Goal: Task Accomplishment & Management: Manage account settings

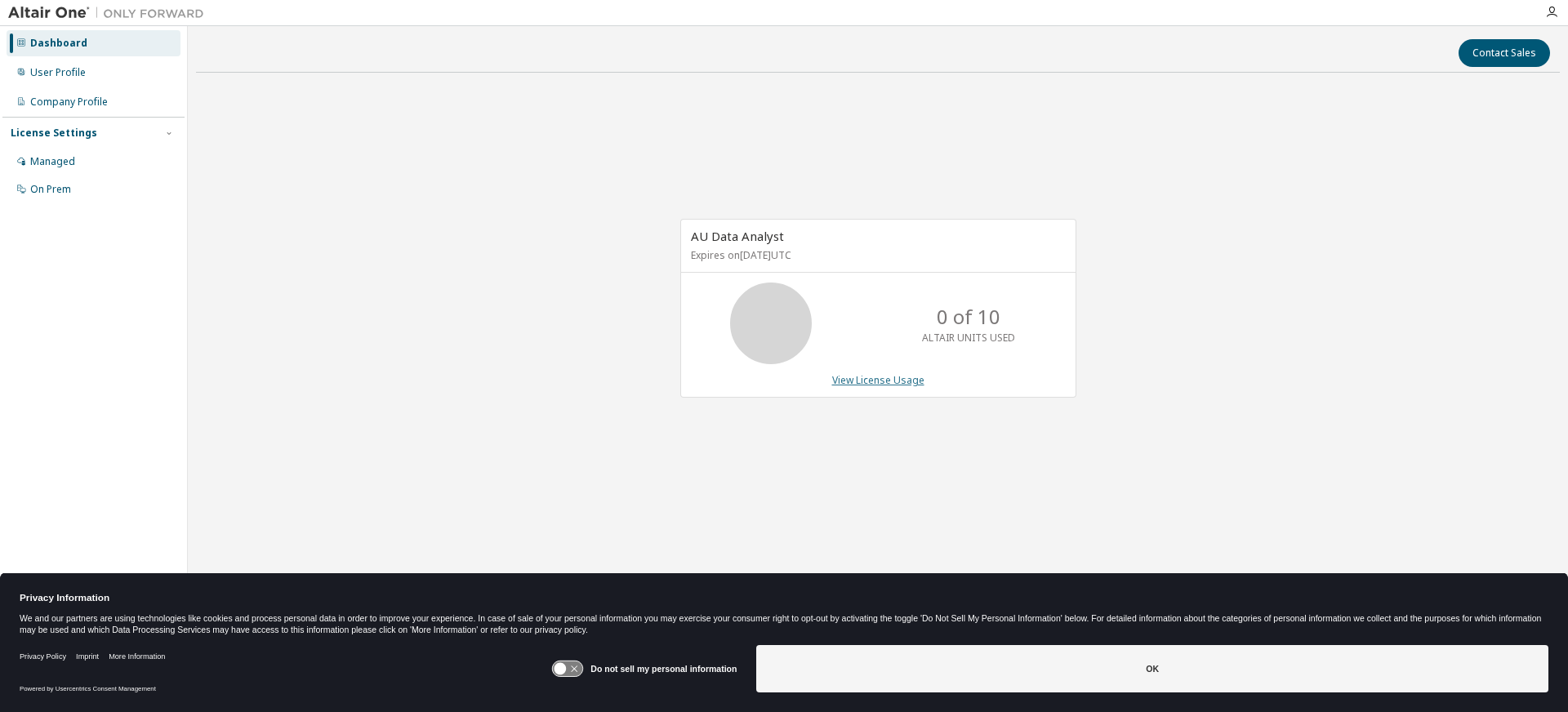
click at [892, 384] on link "View License Usage" at bounding box center [879, 379] width 92 height 14
click at [573, 660] on icon at bounding box center [568, 668] width 33 height 17
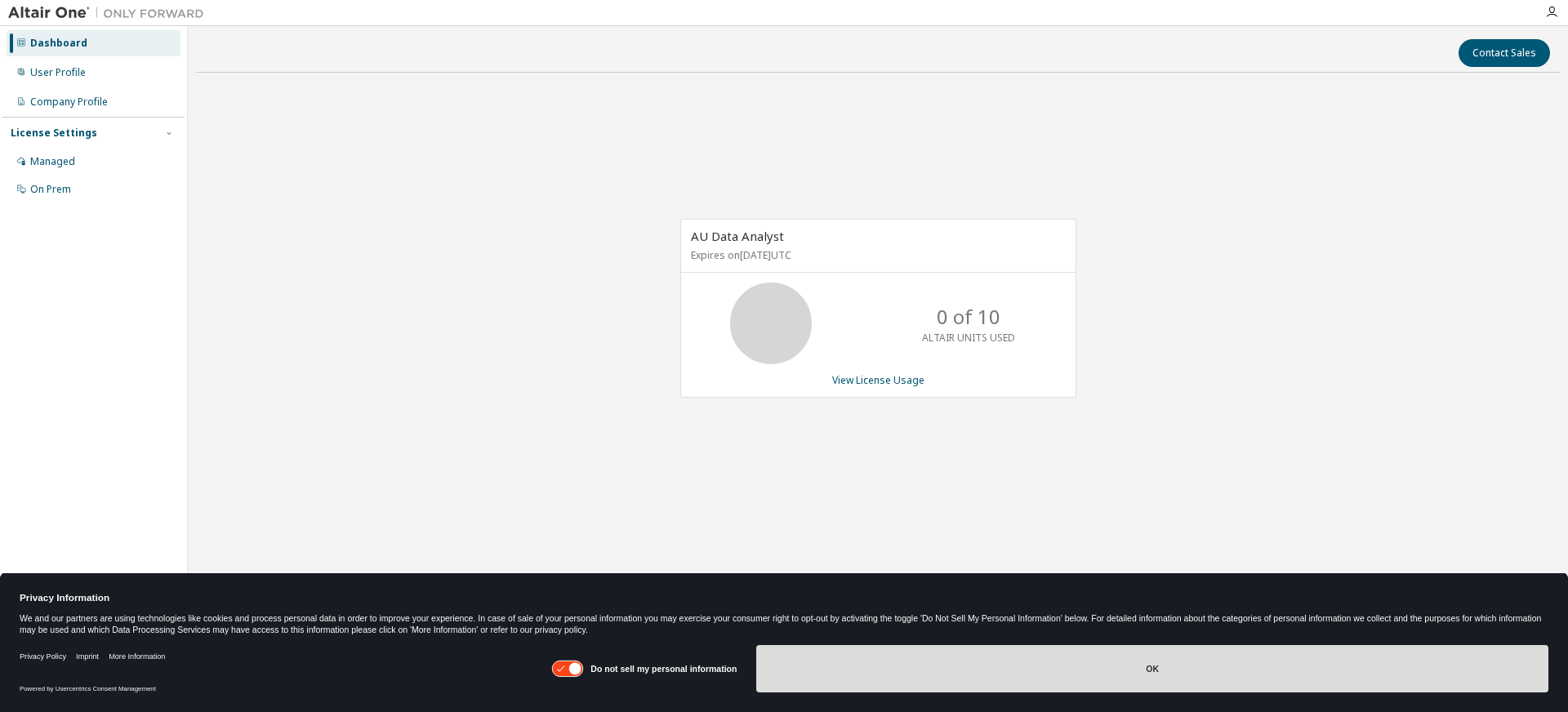
click at [781, 686] on button "OK" at bounding box center [1153, 669] width 792 height 48
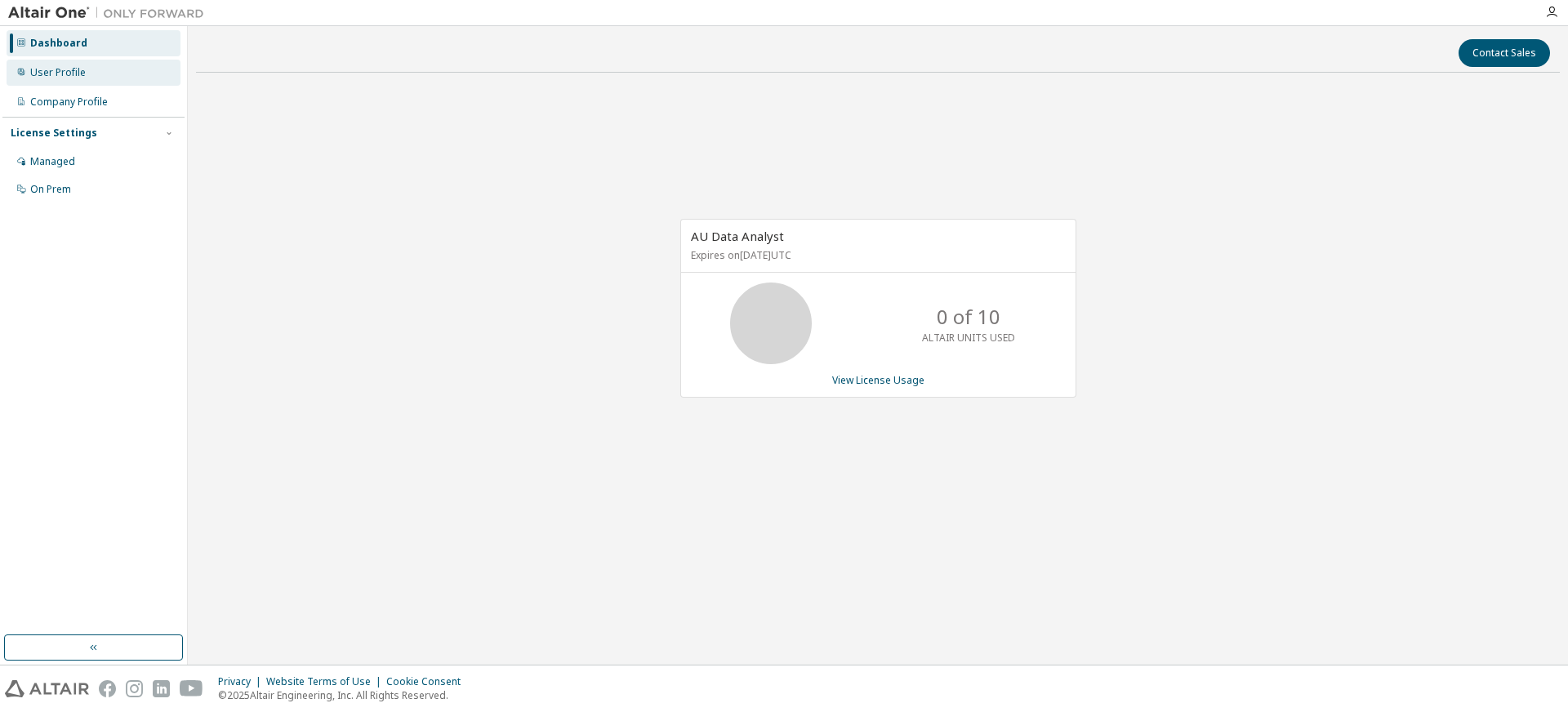
click at [46, 73] on div "User Profile" at bounding box center [58, 73] width 55 height 13
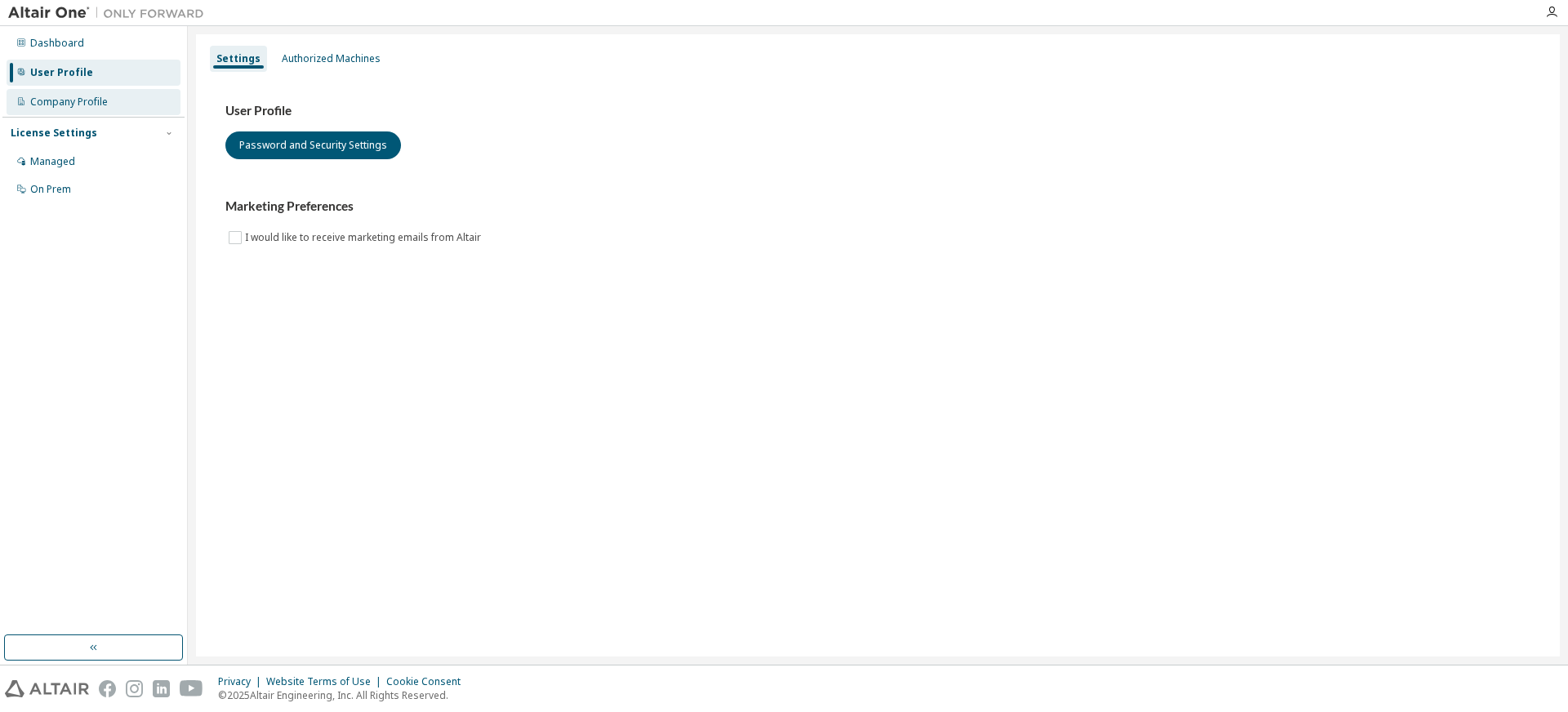
click at [65, 111] on div "Company Profile" at bounding box center [93, 102] width 174 height 26
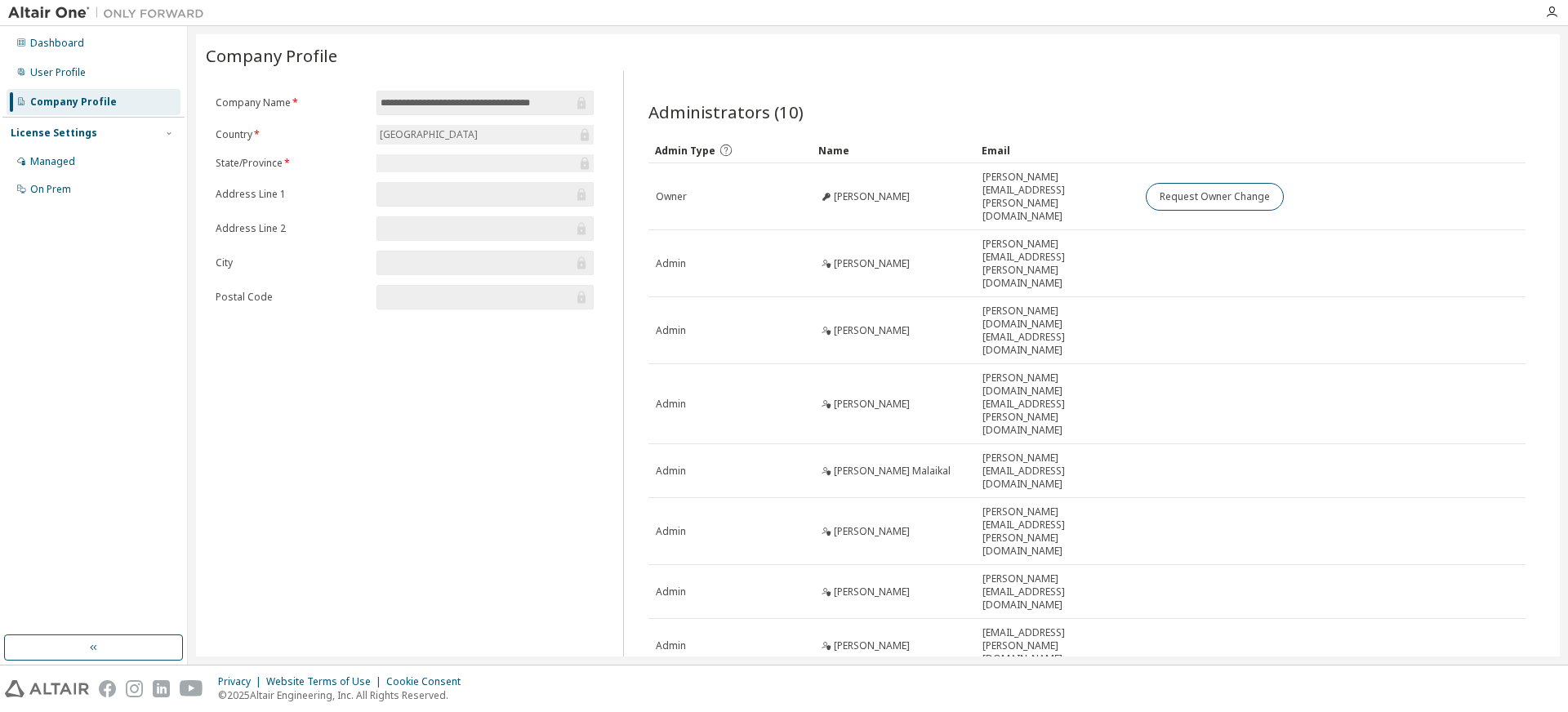
click at [66, 139] on div "License Settings" at bounding box center [54, 133] width 86 height 13
click at [71, 141] on div "License Settings Managed On Prem" at bounding box center [94, 132] width 182 height 32
click at [70, 132] on div "License Settings" at bounding box center [54, 133] width 86 height 13
click at [62, 159] on div "Managed" at bounding box center [52, 162] width 45 height 13
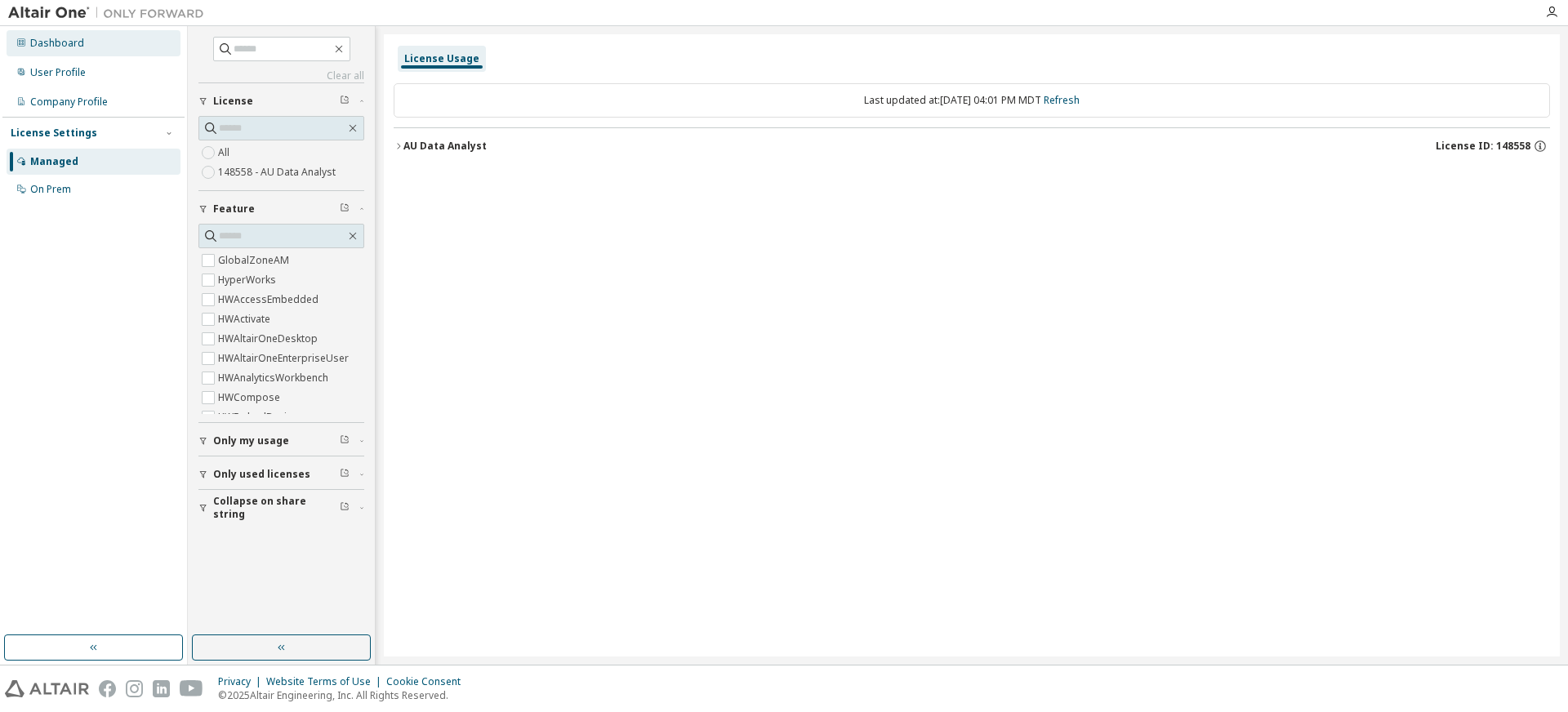
click at [69, 39] on div "Dashboard" at bounding box center [57, 43] width 54 height 13
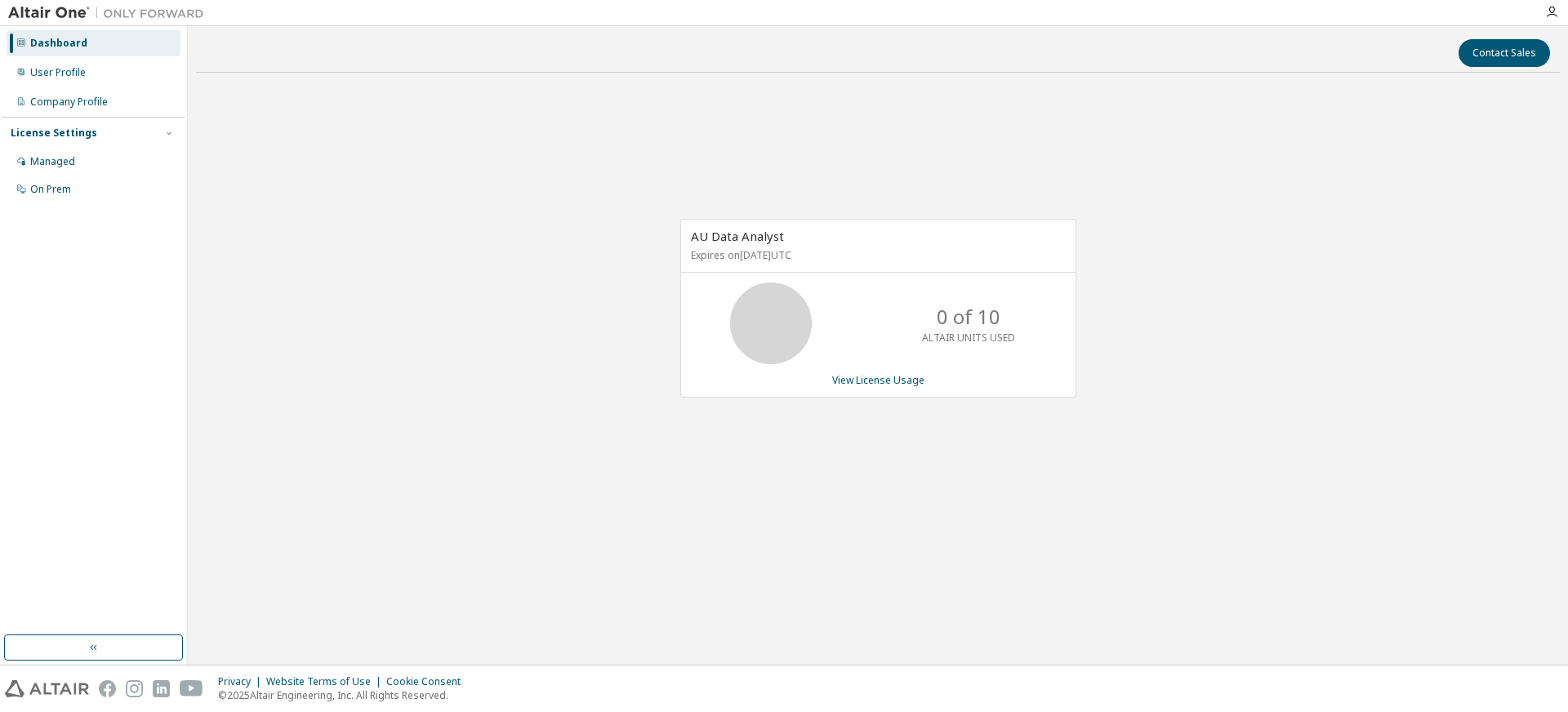
click at [757, 322] on icon at bounding box center [771, 323] width 40 height 40
click at [107, 642] on button "button" at bounding box center [93, 648] width 179 height 26
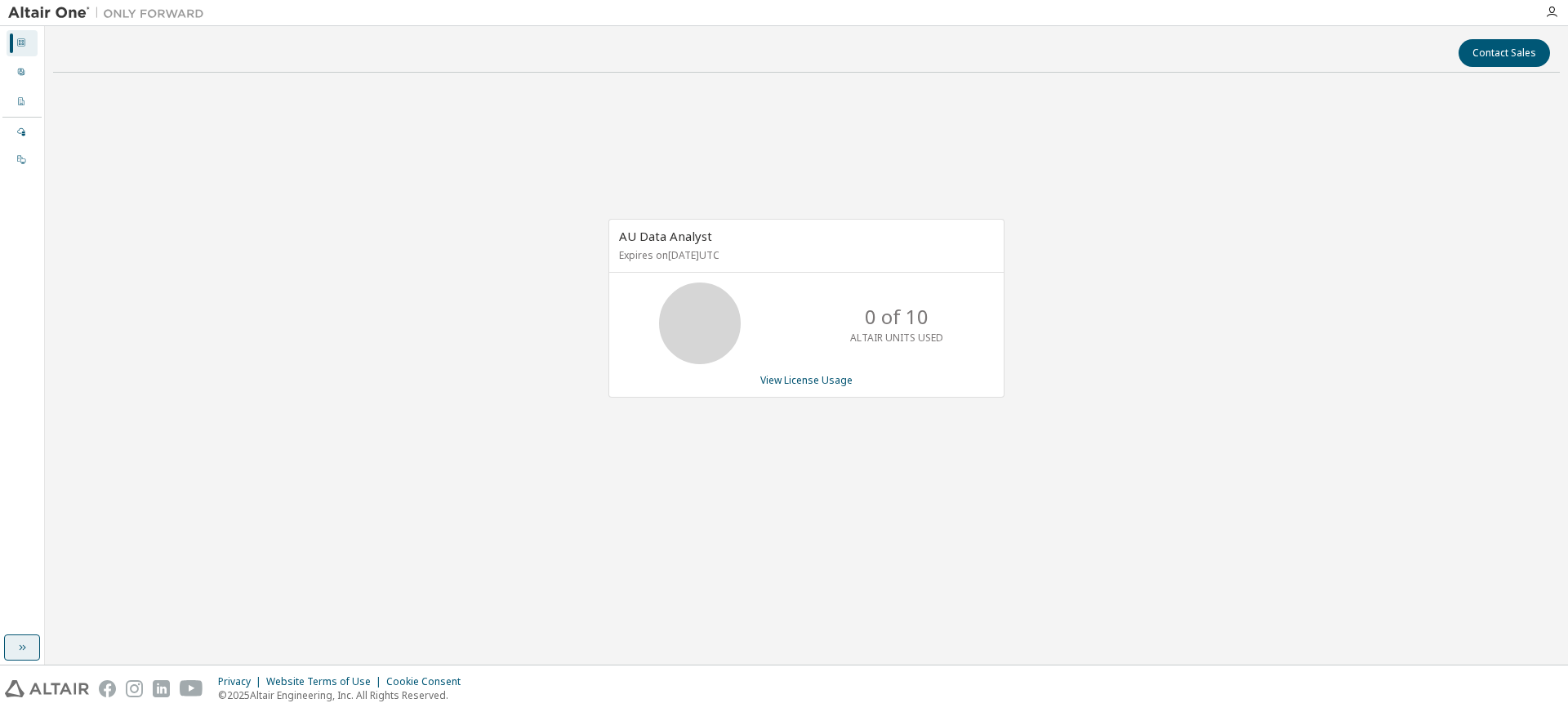
click at [27, 647] on icon "button" at bounding box center [22, 648] width 13 height 13
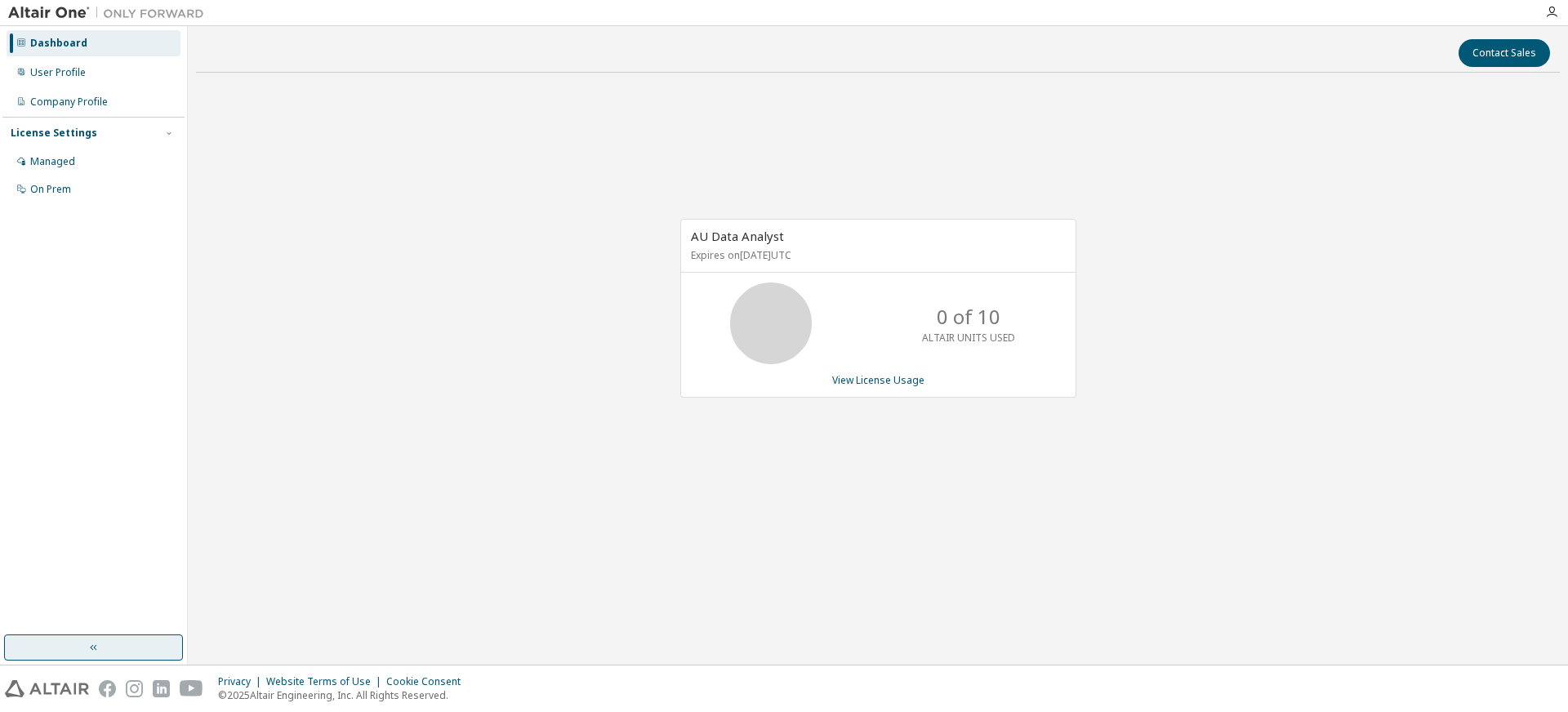
click at [54, 18] on img at bounding box center [110, 13] width 204 height 17
click at [1551, 17] on icon "button" at bounding box center [1551, 12] width 13 height 13
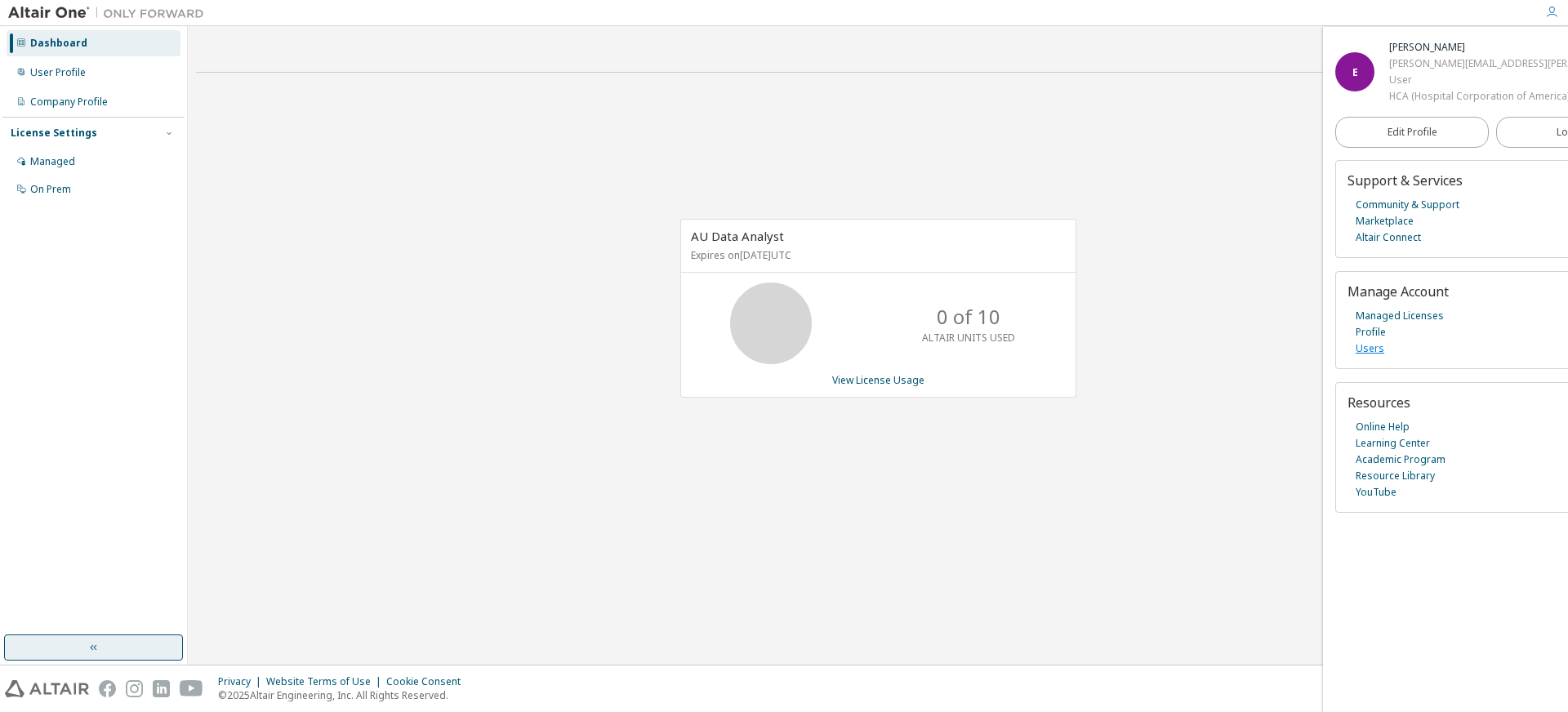
click at [1370, 356] on link "Users" at bounding box center [1369, 349] width 28 height 17
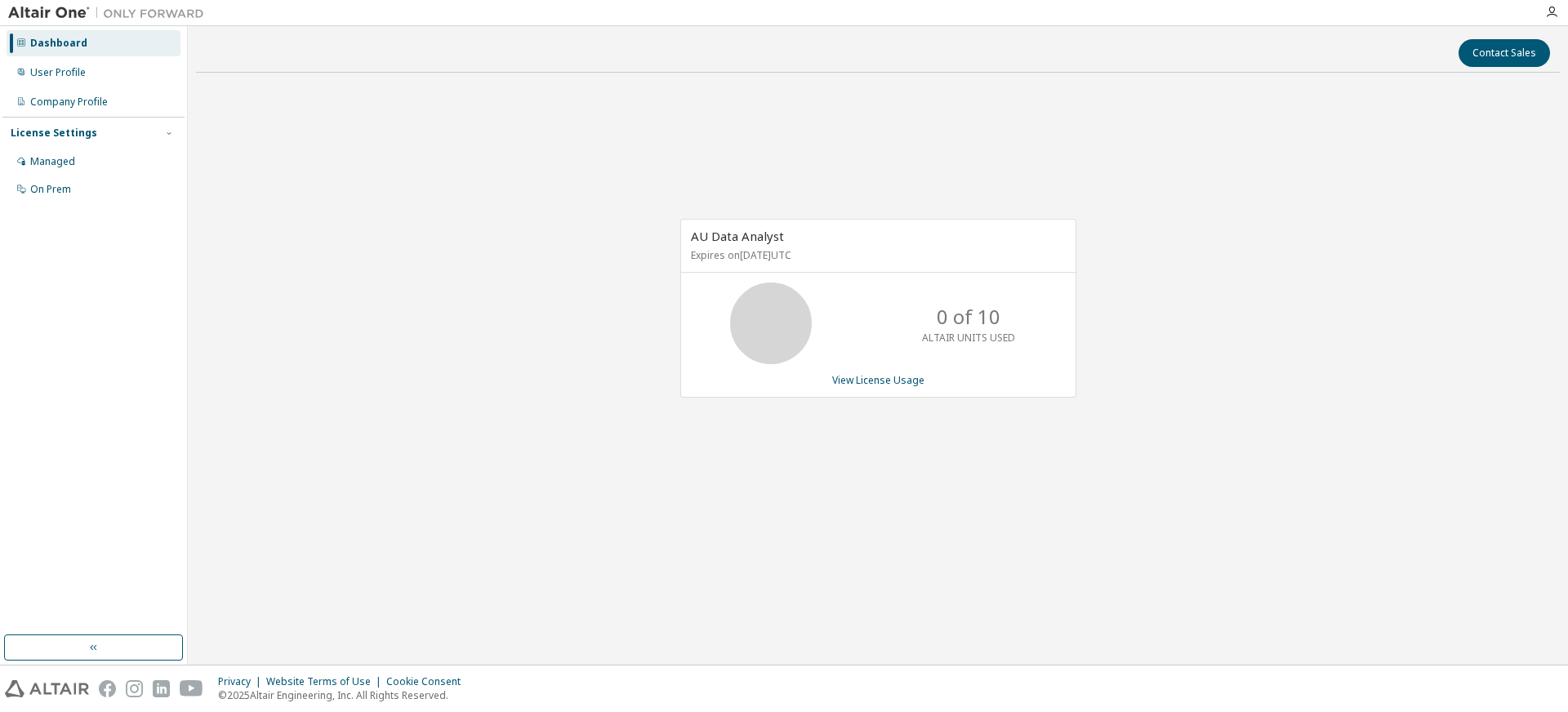
click at [778, 322] on icon at bounding box center [771, 323] width 40 height 40
click at [958, 334] on p "ALTAIR UNITS USED" at bounding box center [968, 337] width 93 height 14
click at [32, 188] on div "On Prem" at bounding box center [51, 189] width 40 height 13
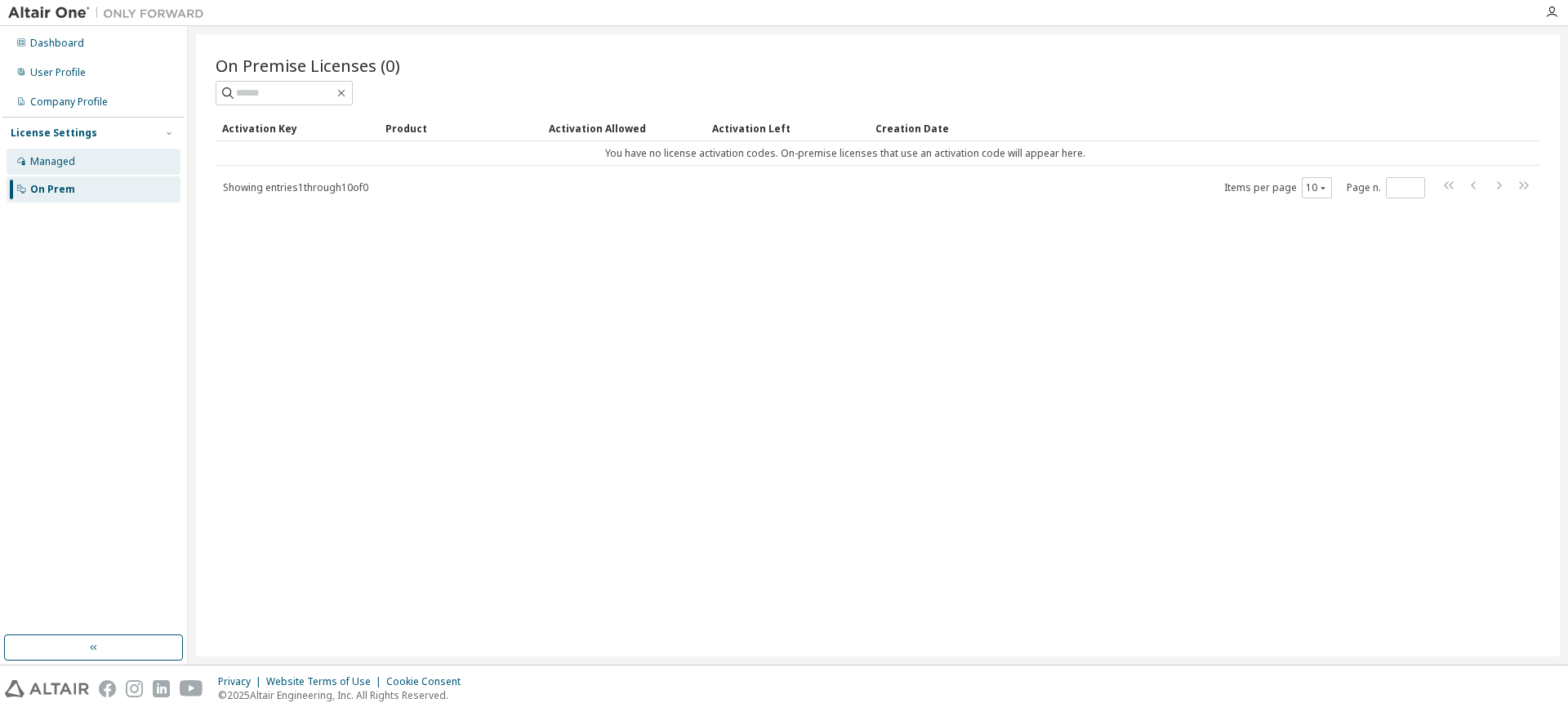
click at [42, 158] on div "Managed" at bounding box center [52, 162] width 45 height 13
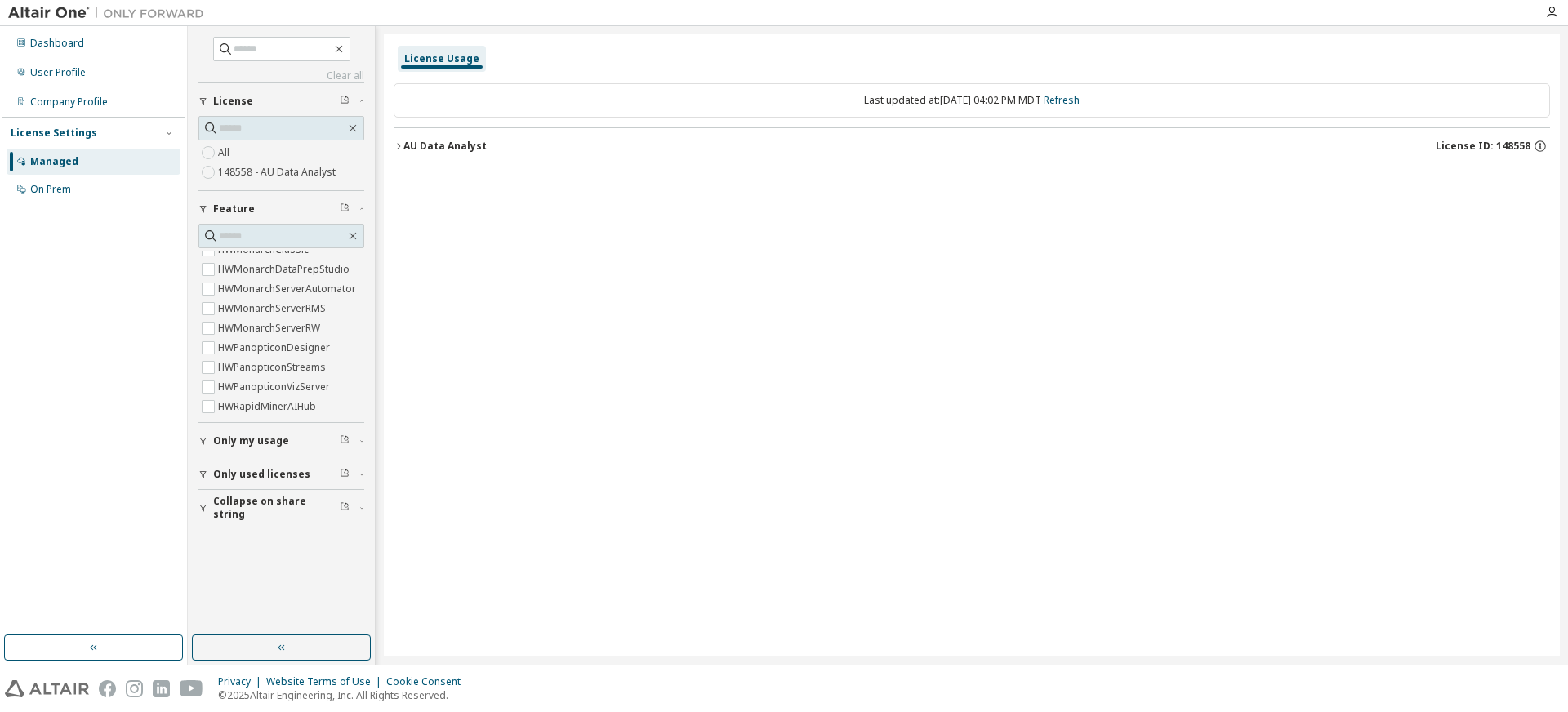
scroll to position [707, 0]
click at [231, 439] on span "Only my usage" at bounding box center [251, 441] width 76 height 13
click at [246, 525] on span "Only used licenses" at bounding box center [262, 522] width 97 height 13
click at [250, 175] on label "148558 - AU Data Analyst" at bounding box center [278, 172] width 121 height 19
click at [424, 71] on div "License Usage" at bounding box center [442, 59] width 88 height 26
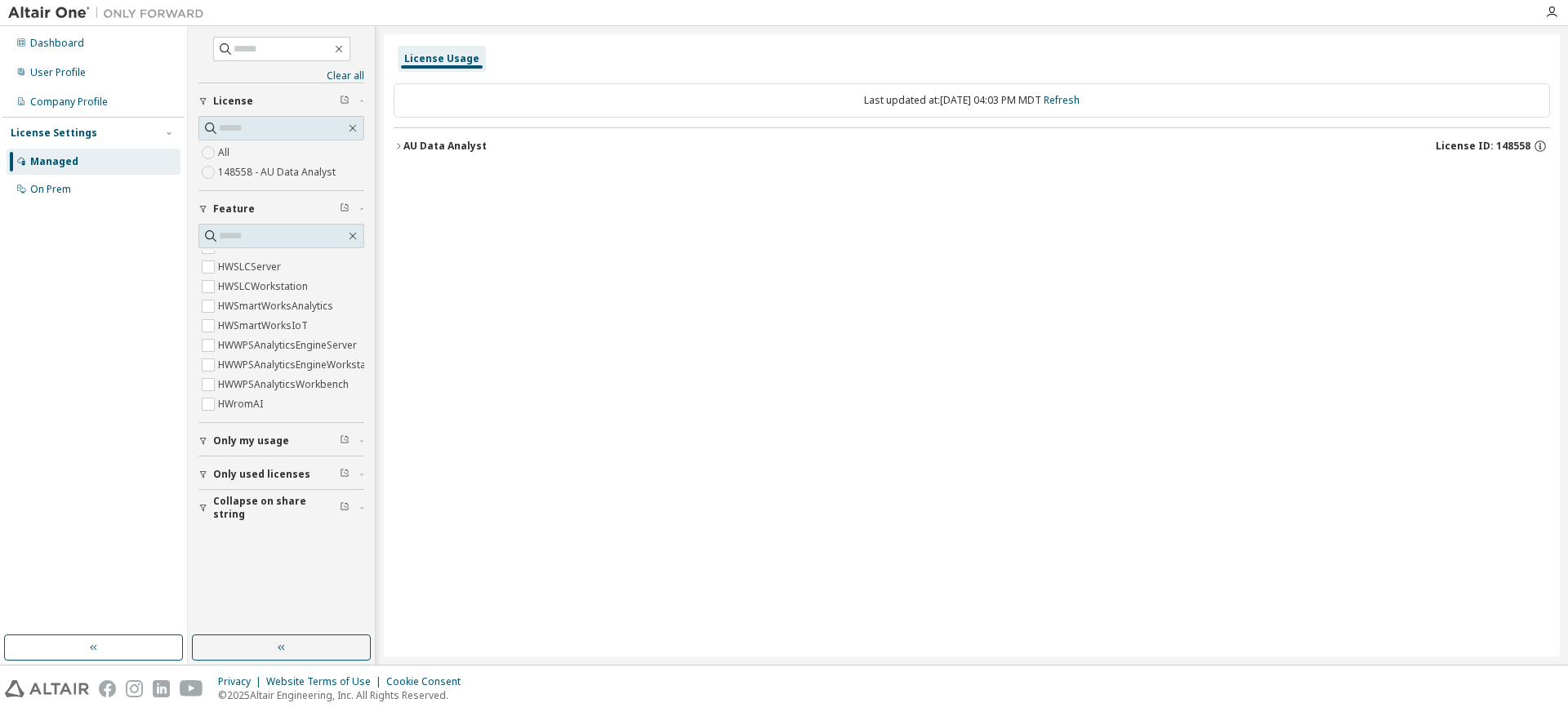
click at [424, 69] on div "License Usage" at bounding box center [442, 59] width 88 height 26
click at [427, 144] on div "AU Data Analyst" at bounding box center [445, 146] width 84 height 13
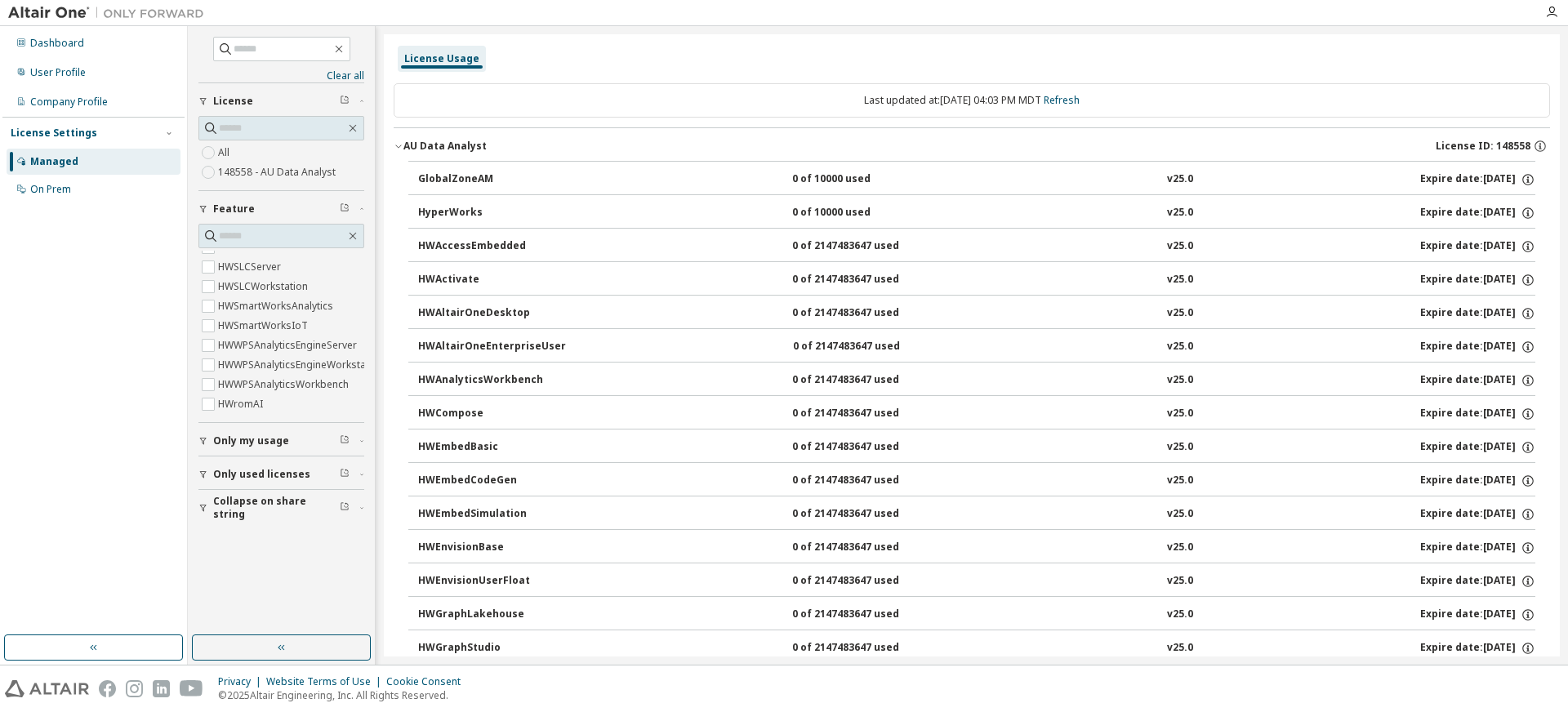
click at [513, 184] on div "GlobalZoneAM" at bounding box center [492, 180] width 147 height 15
click at [460, 178] on div "GlobalZoneAM" at bounding box center [492, 180] width 147 height 15
click at [1523, 180] on icon "button" at bounding box center [1528, 180] width 15 height 15
click at [750, 178] on div "GlobalZoneAM 0 of 10000 used v25.0 Expire date: 2026-09-10" at bounding box center [977, 180] width 1118 height 15
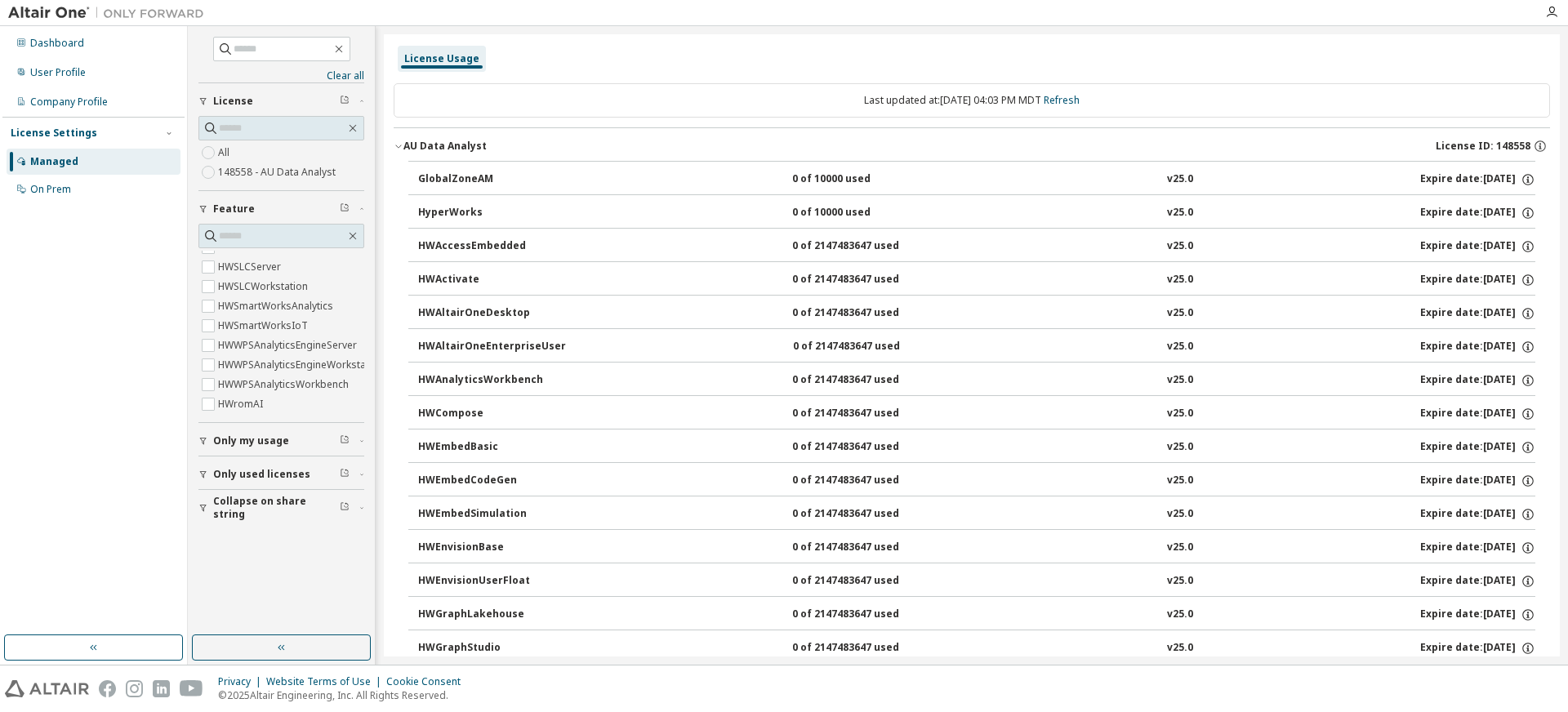
click at [275, 471] on span "Only used licenses" at bounding box center [262, 474] width 97 height 13
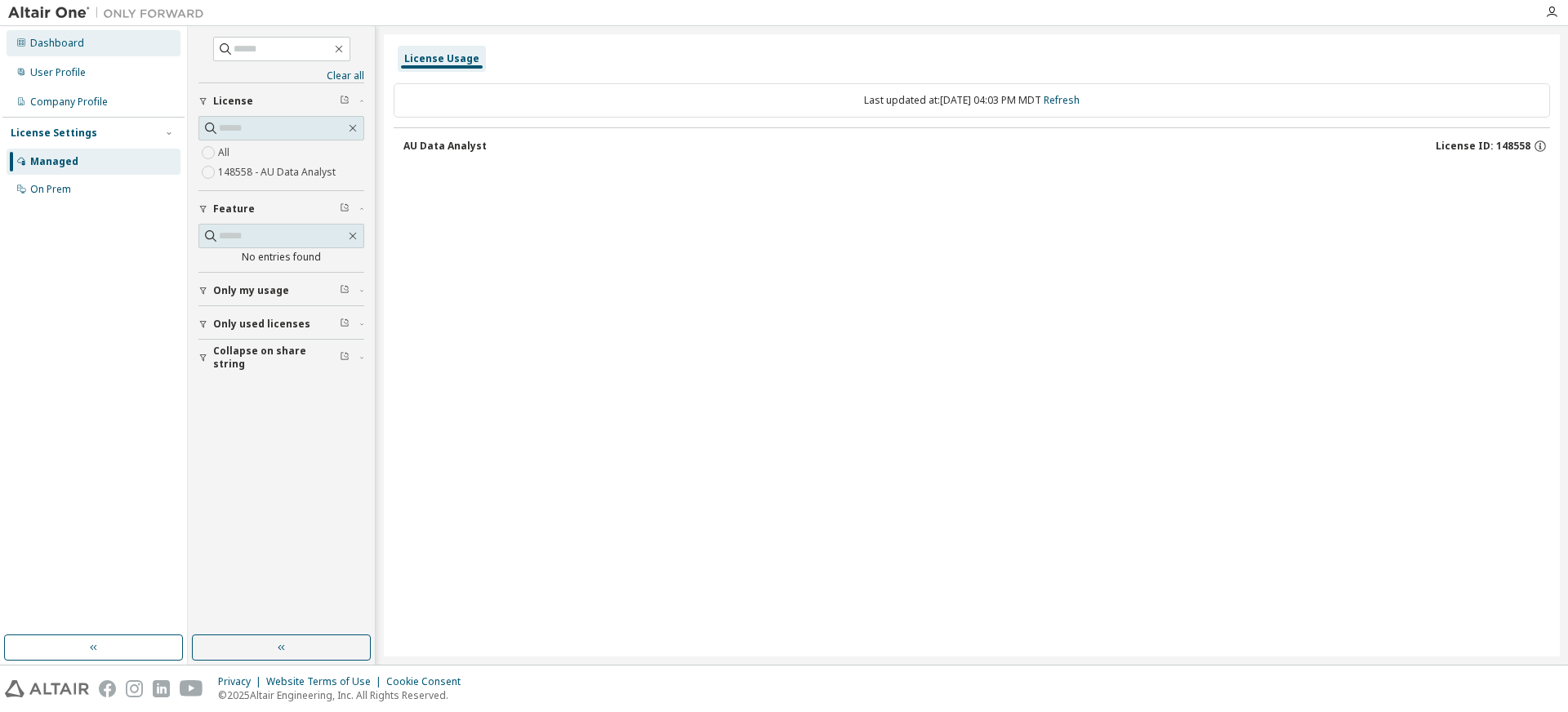
click at [54, 47] on div "Dashboard" at bounding box center [57, 43] width 54 height 13
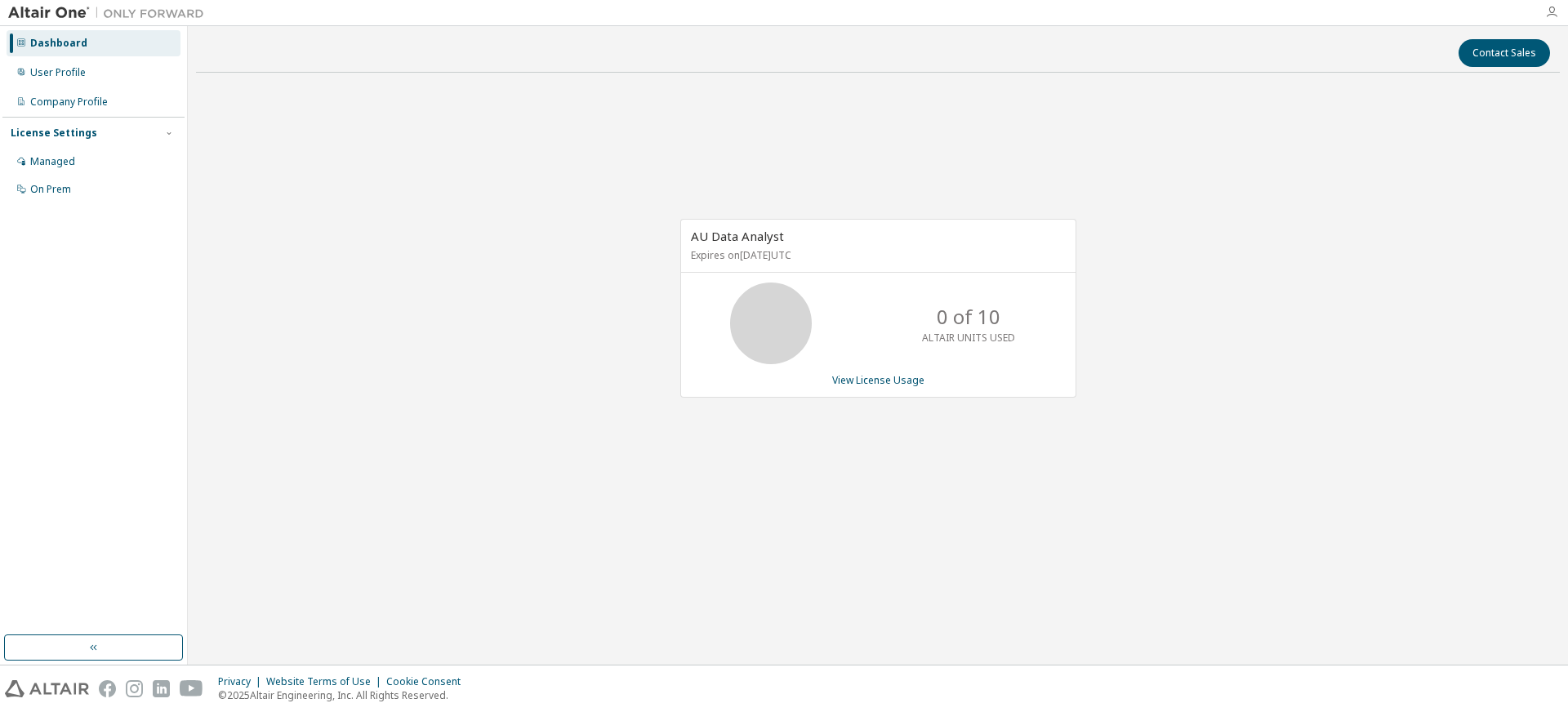
click at [1549, 13] on icon "button" at bounding box center [1551, 12] width 13 height 13
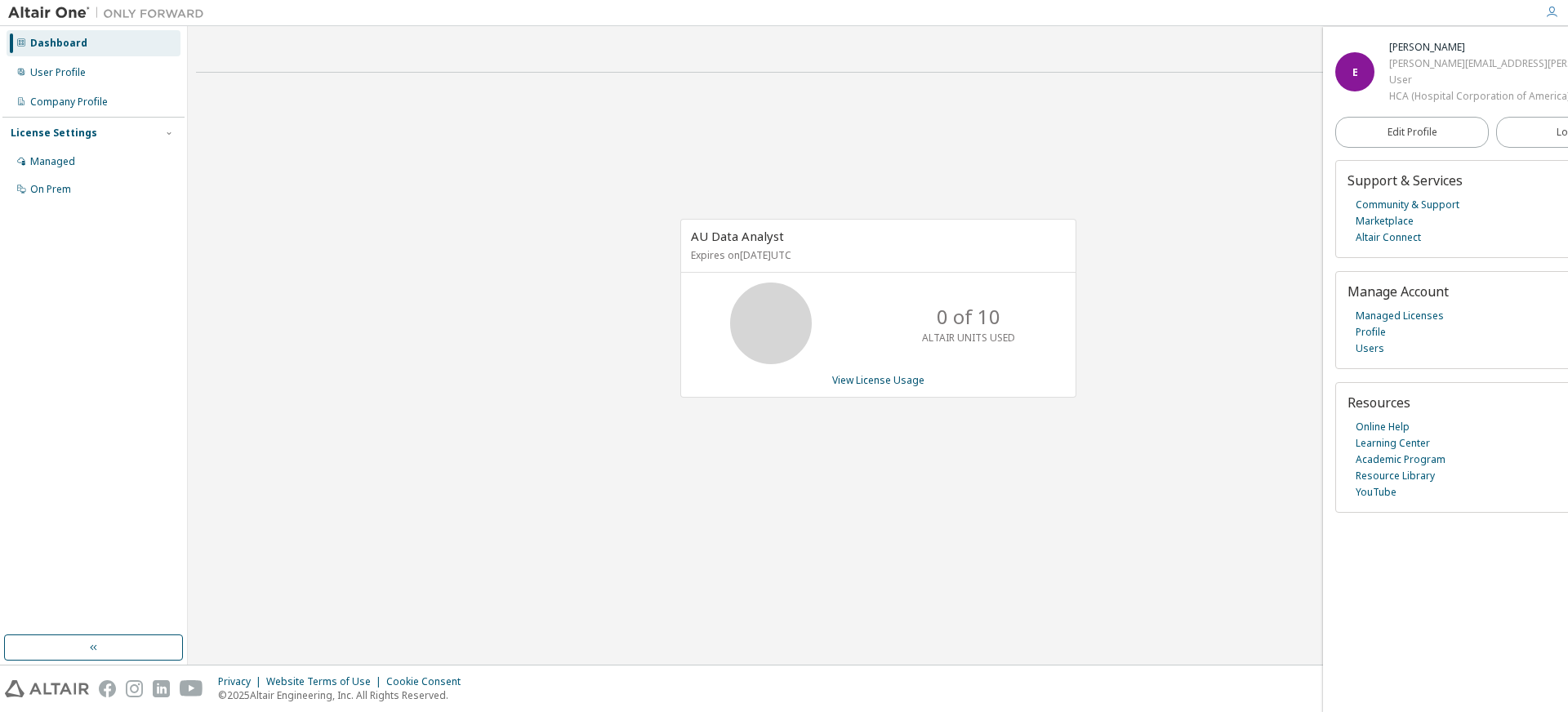
click at [1350, 54] on div "E" at bounding box center [1355, 72] width 40 height 40
click at [1406, 139] on span "Edit Profile" at bounding box center [1413, 132] width 50 height 13
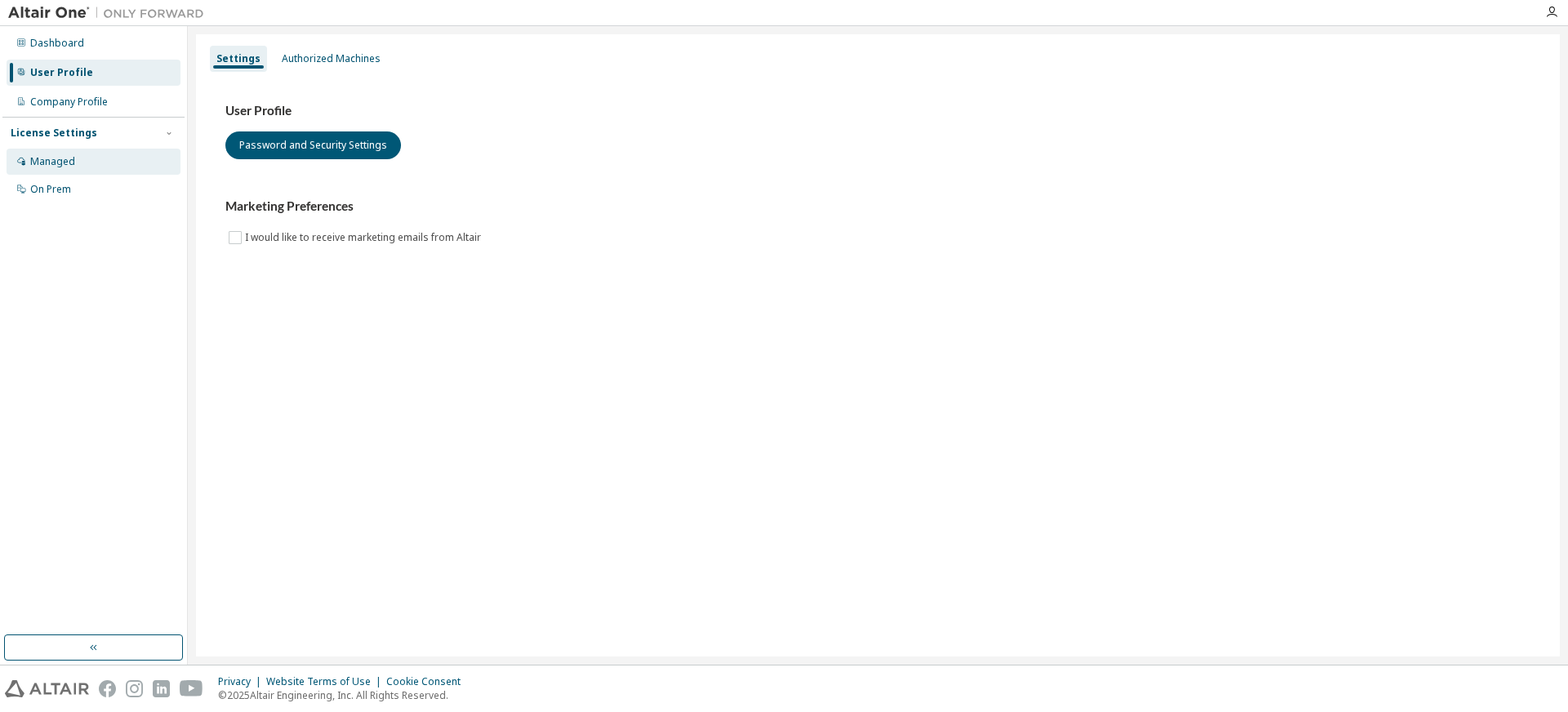
drag, startPoint x: 100, startPoint y: 164, endPoint x: 100, endPoint y: 151, distance: 13.0
click at [100, 158] on div "Managed" at bounding box center [93, 162] width 174 height 26
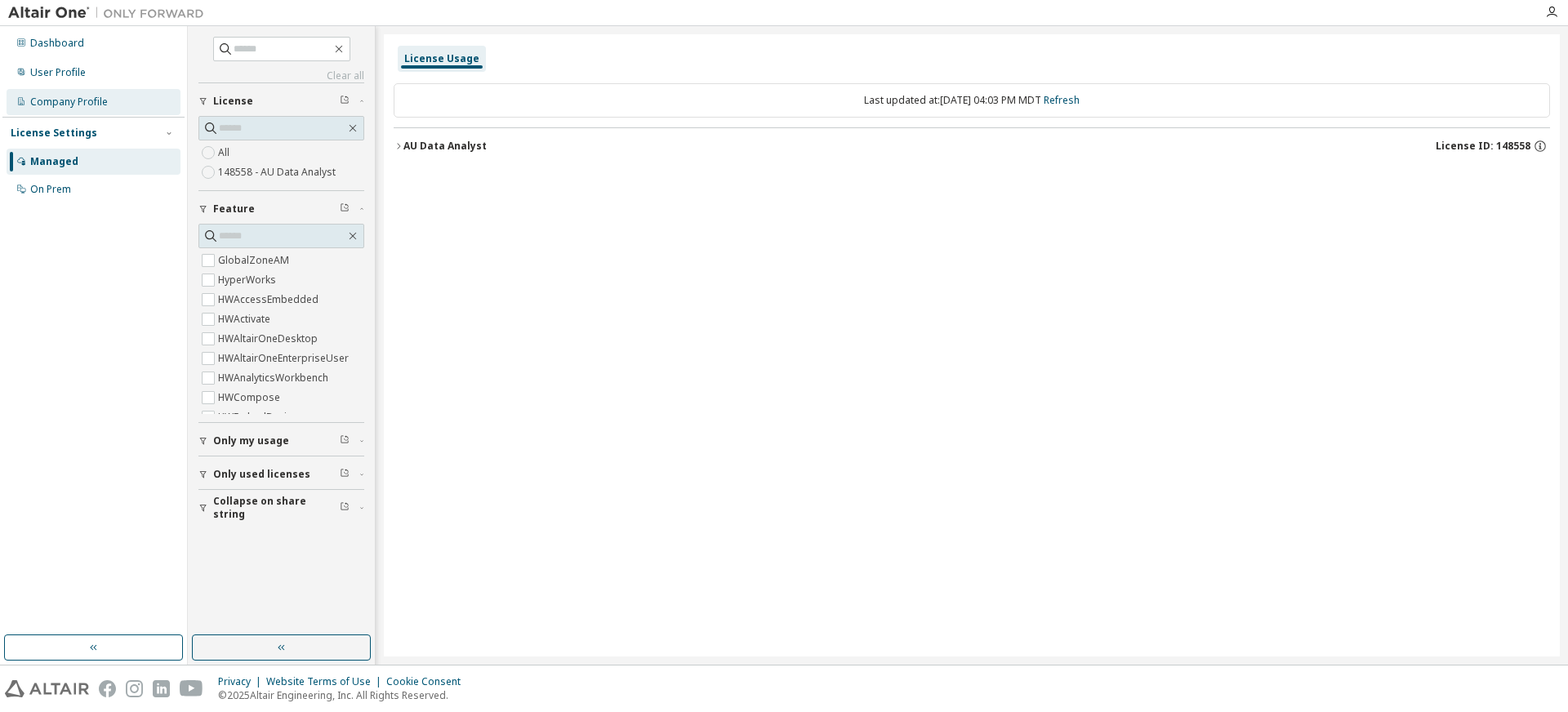
click at [95, 98] on div "Company Profile" at bounding box center [69, 102] width 77 height 13
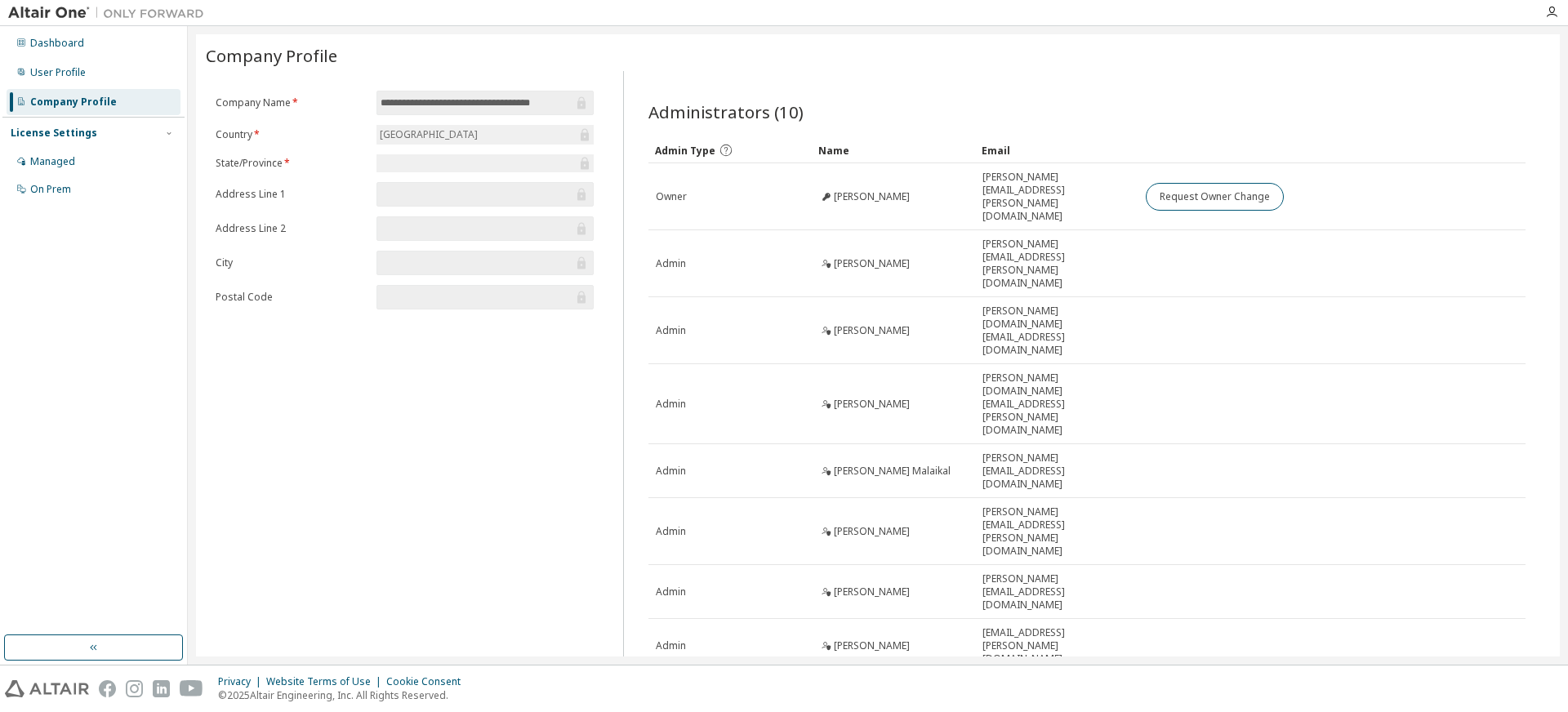
click at [458, 106] on input "**********" at bounding box center [477, 103] width 193 height 17
click at [466, 137] on div "[GEOGRAPHIC_DATA]" at bounding box center [429, 135] width 103 height 18
click at [43, 138] on div "License Settings" at bounding box center [54, 133] width 86 height 13
click at [59, 146] on div "License Settings Managed On Prem" at bounding box center [94, 132] width 182 height 32
click at [62, 133] on div "License Settings" at bounding box center [54, 133] width 86 height 13
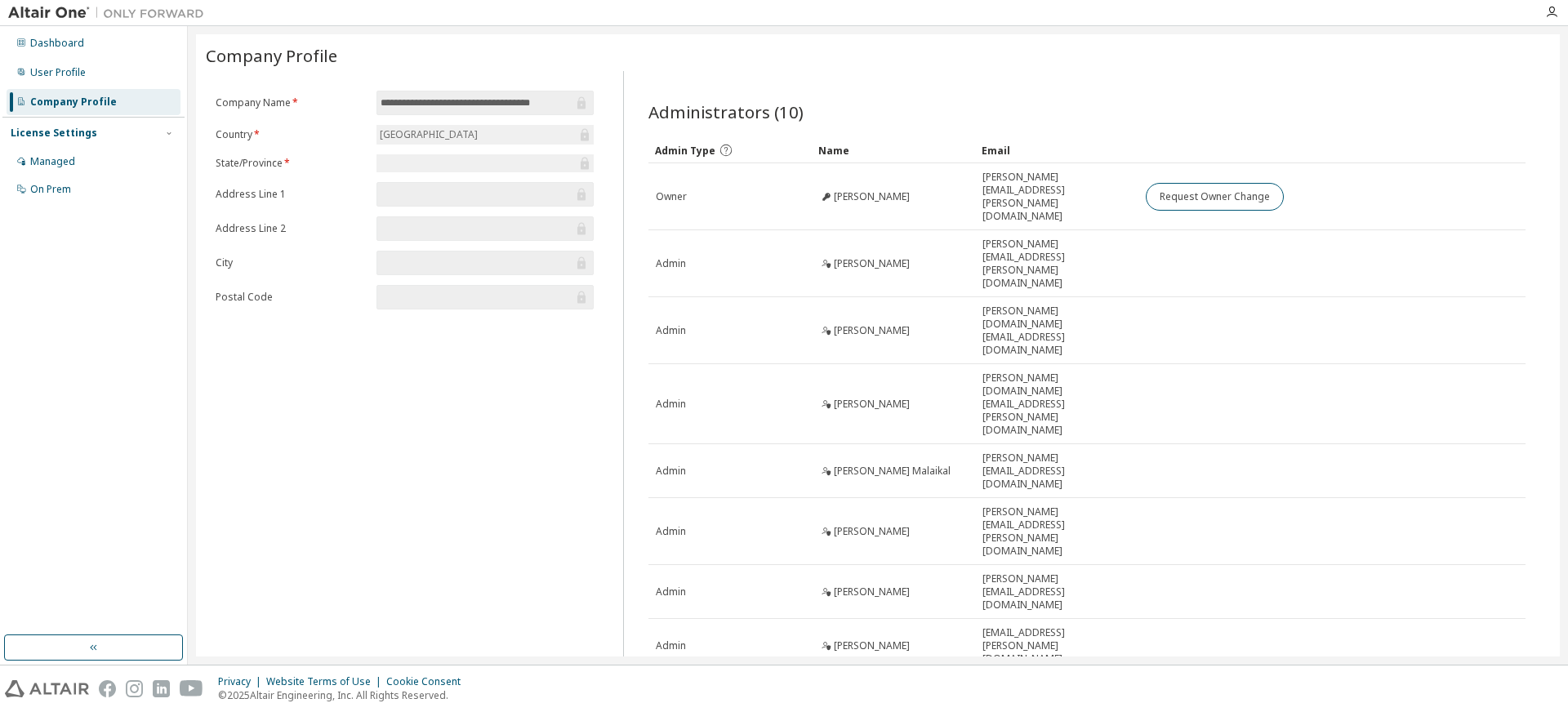
click at [45, 11] on img at bounding box center [110, 13] width 204 height 17
click at [52, 155] on div "Managed" at bounding box center [52, 162] width 45 height 13
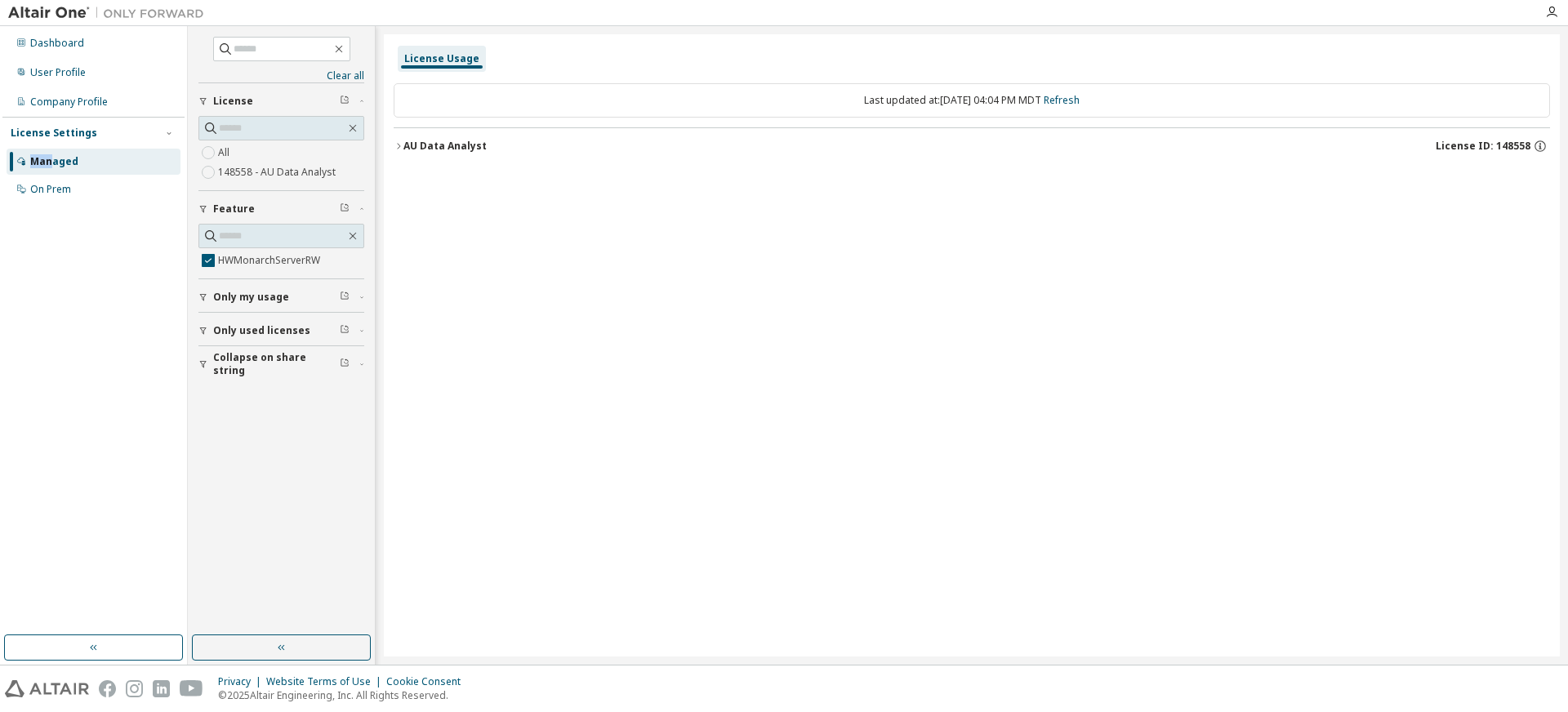
click at [395, 143] on icon "button" at bounding box center [398, 146] width 10 height 10
click at [540, 162] on button "HWMonarchServerRW 0 of 2147483647 used v25.0 Expire date: [DATE]" at bounding box center [977, 179] width 1118 height 36
click at [522, 169] on button "HWMonarchServerRW 0 of 2147483647 used v25.0 Expire date: [DATE]" at bounding box center [977, 179] width 1118 height 36
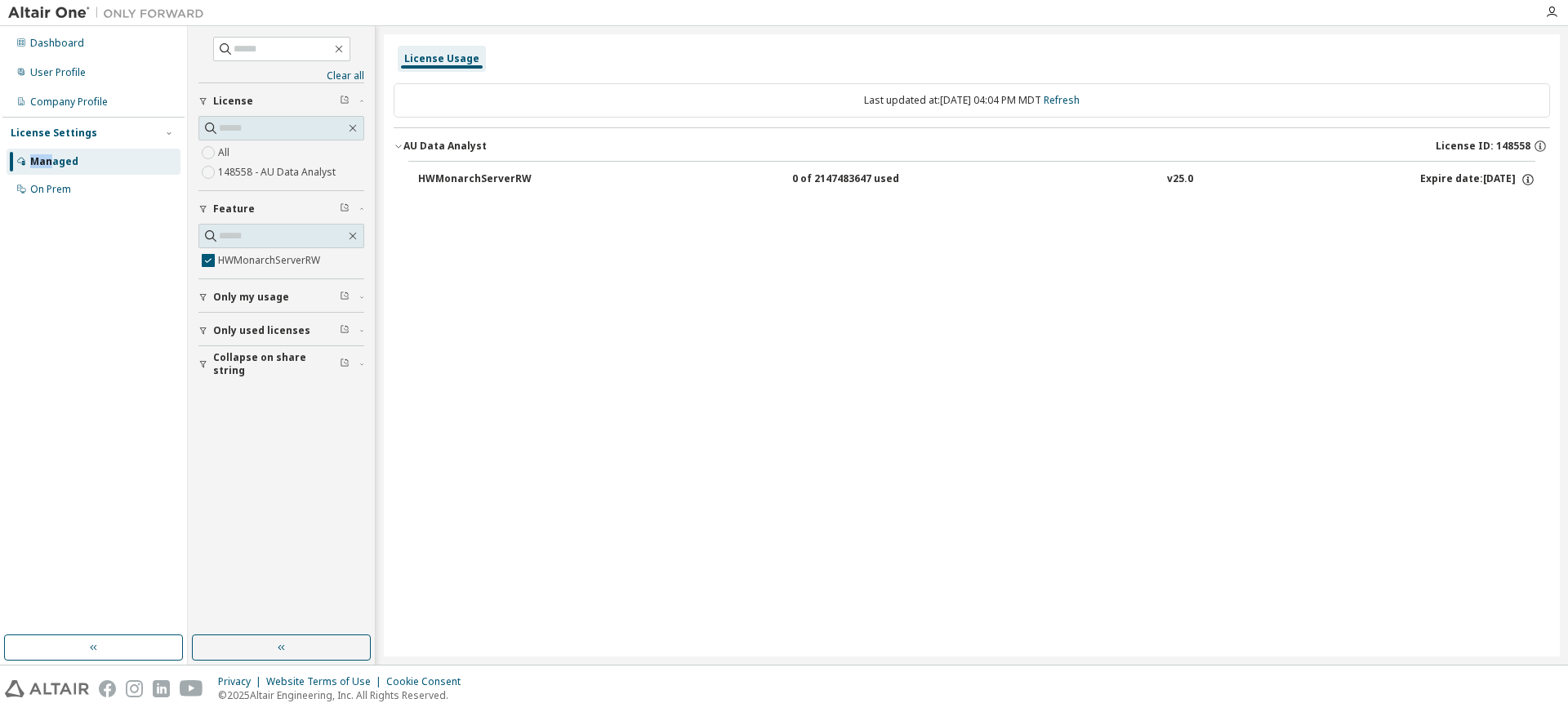
click at [522, 168] on button "HWMonarchServerRW 0 of 2147483647 used v25.0 Expire date: [DATE]" at bounding box center [977, 179] width 1118 height 36
click at [516, 175] on div "HWMonarchServerRW" at bounding box center [492, 180] width 147 height 15
click at [223, 311] on button "Only my usage" at bounding box center [281, 297] width 165 height 36
click at [215, 374] on span "Only used licenses" at bounding box center [262, 378] width 97 height 13
click at [233, 461] on span "Collapse on share string" at bounding box center [277, 458] width 127 height 26
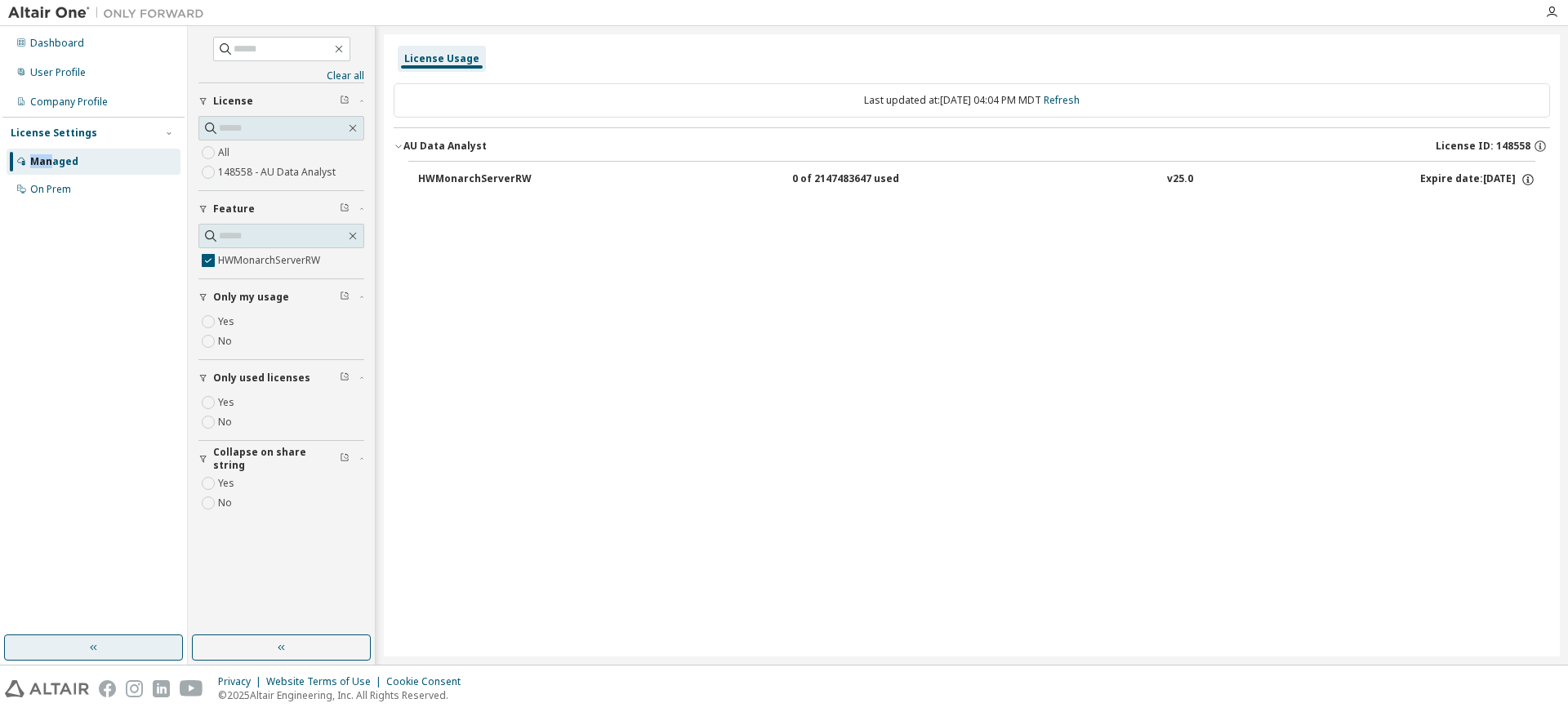
click at [127, 646] on button "button" at bounding box center [93, 648] width 179 height 26
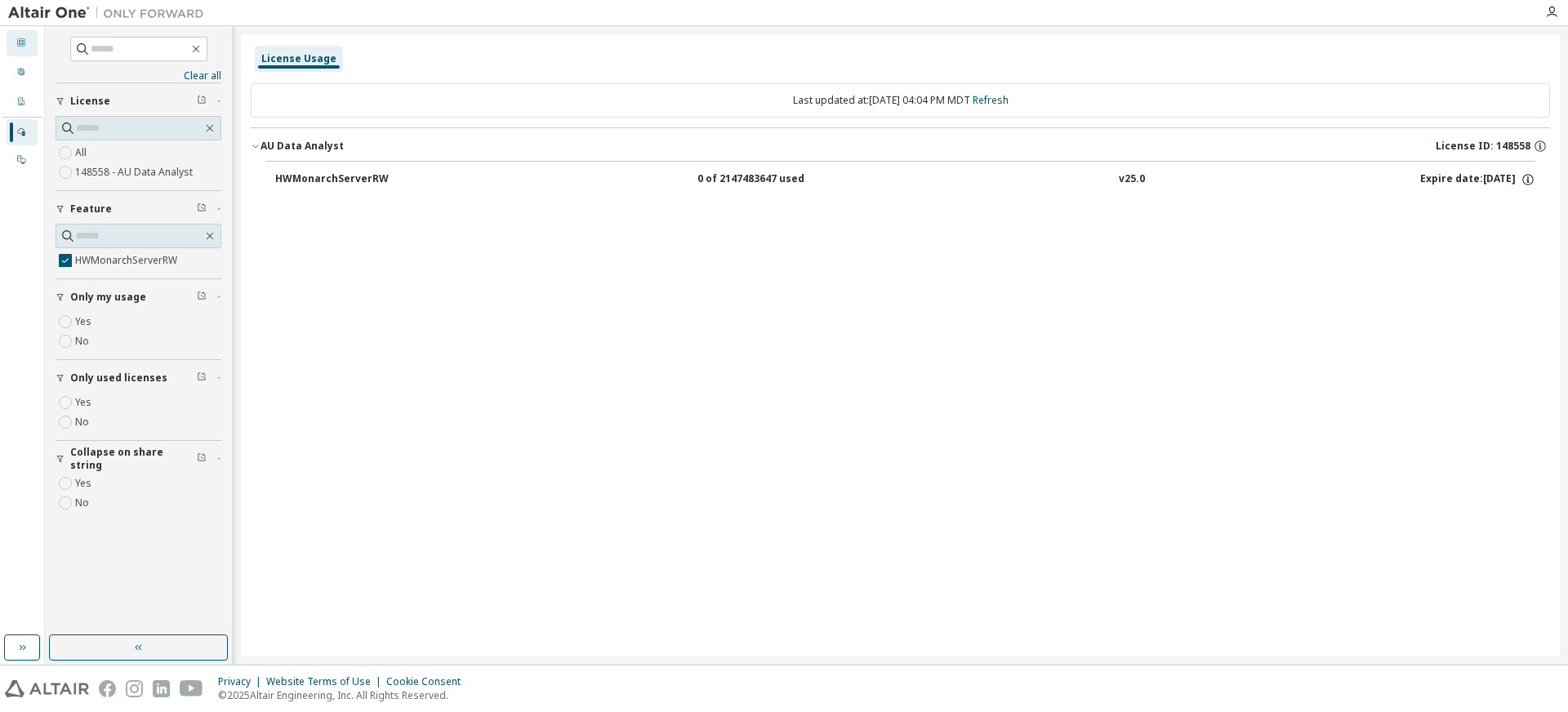
click at [24, 49] on div "Dashboard" at bounding box center [22, 43] width 31 height 26
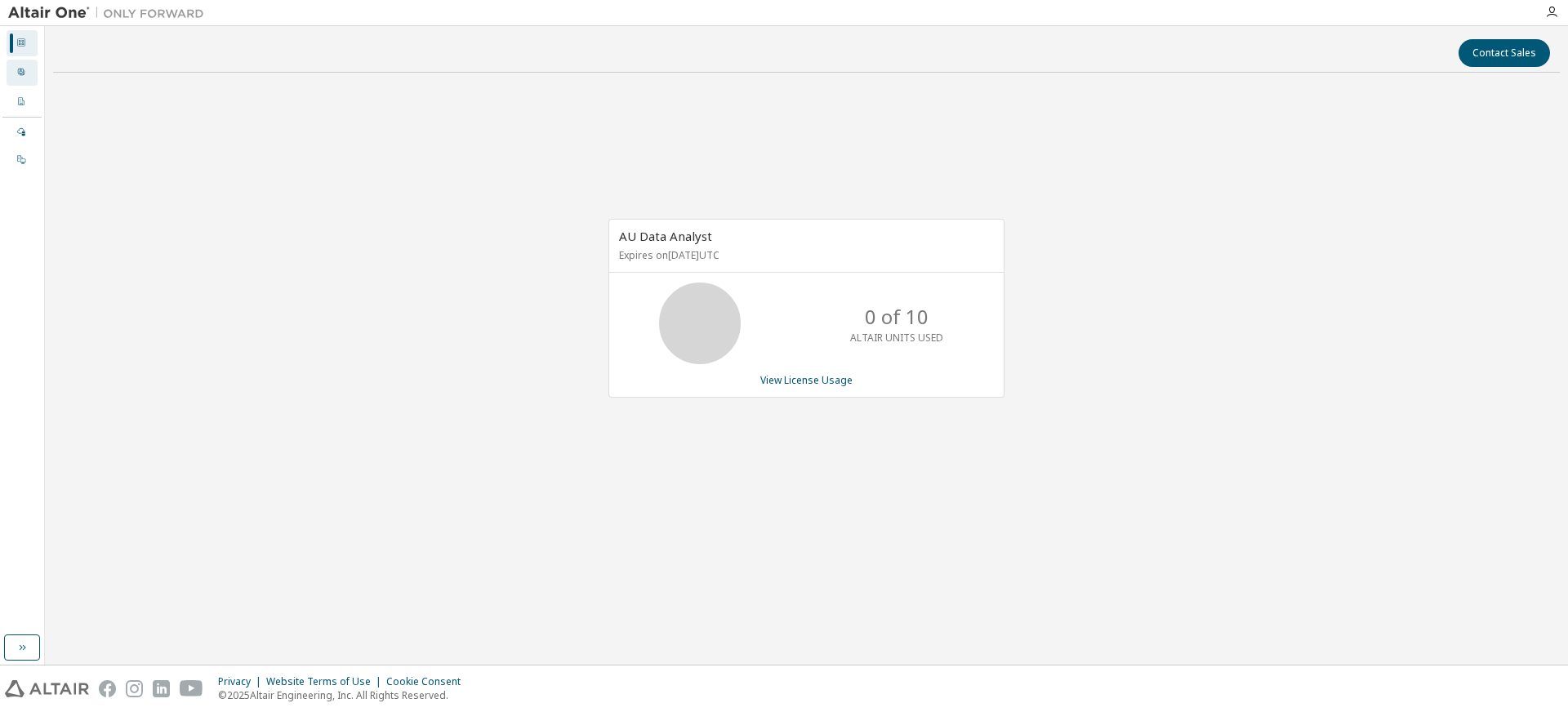
click at [18, 73] on icon at bounding box center [21, 72] width 10 height 10
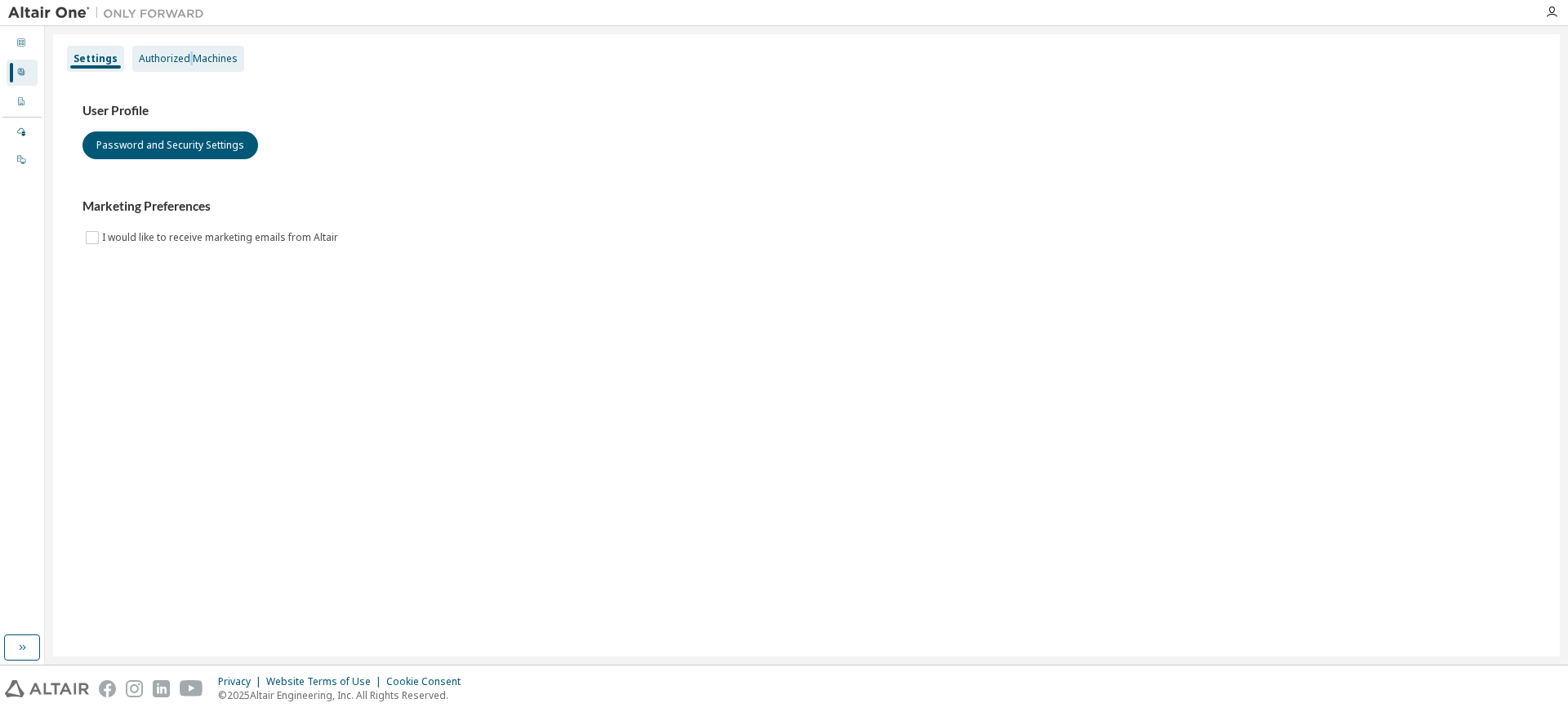
click at [187, 59] on div "Authorized Machines" at bounding box center [188, 59] width 99 height 13
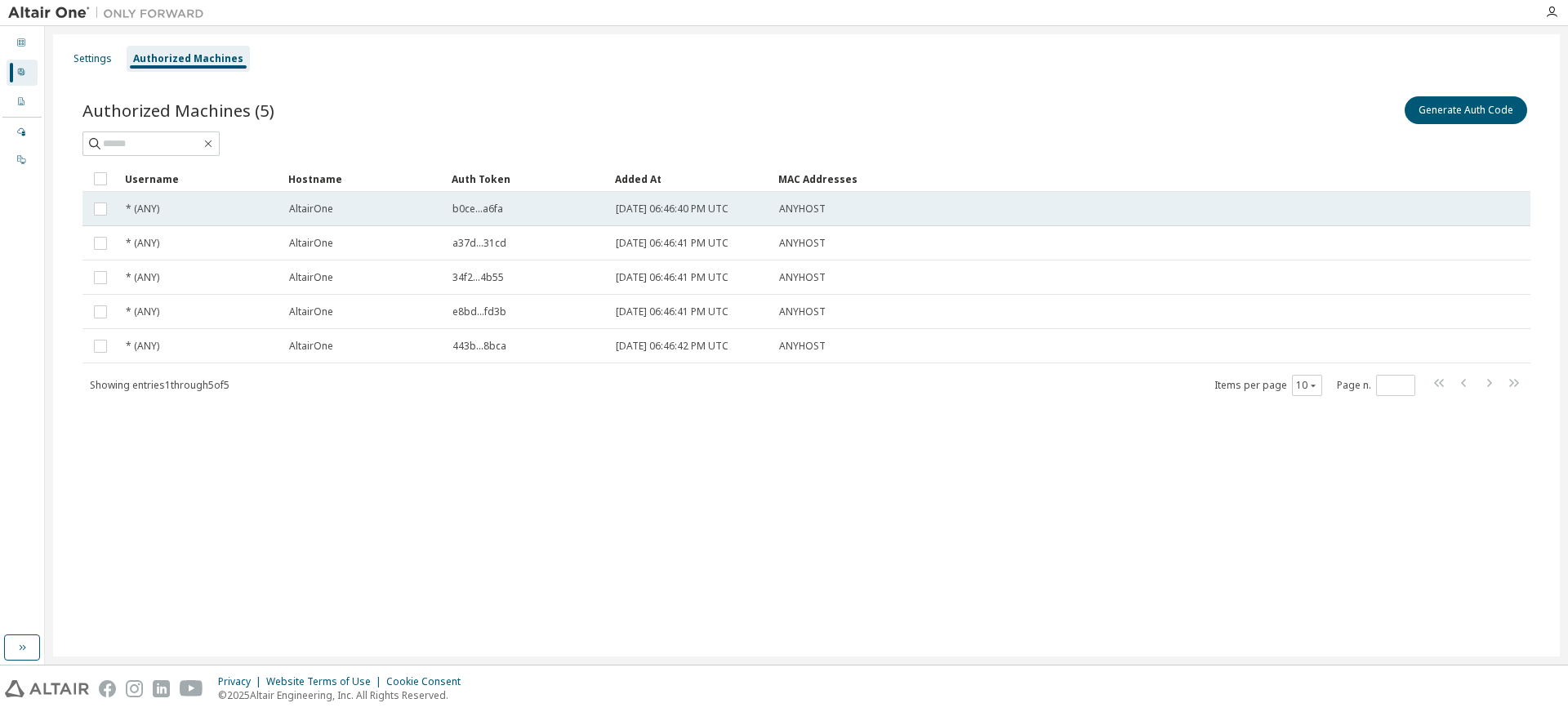
click at [836, 208] on div "ANYHOST" at bounding box center [1069, 209] width 579 height 13
click at [143, 209] on span "* (ANY)" at bounding box center [142, 209] width 33 height 13
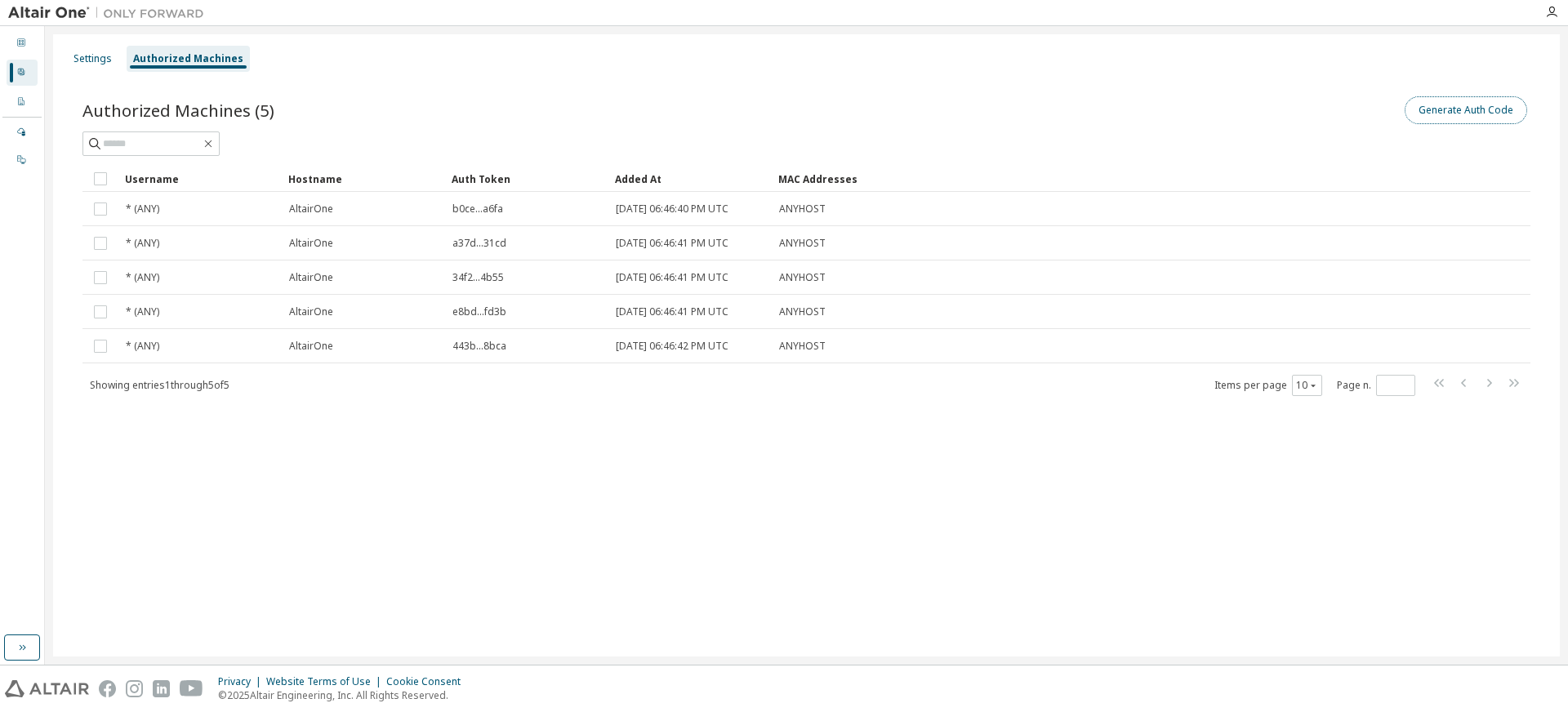
click at [1435, 114] on button "Generate Auth Code" at bounding box center [1466, 110] width 122 height 28
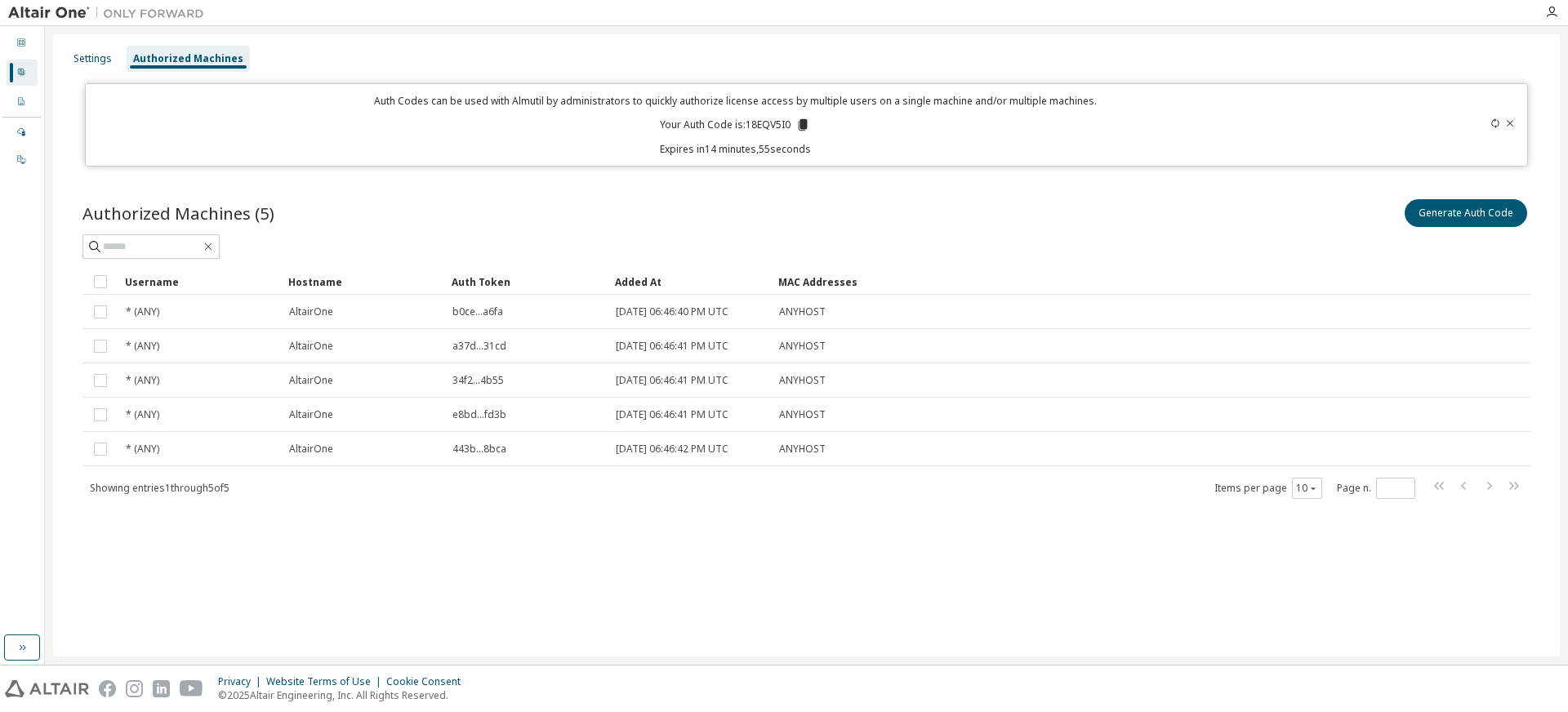
click at [1509, 119] on icon at bounding box center [1510, 123] width 10 height 10
